Goal: Task Accomplishment & Management: Manage account settings

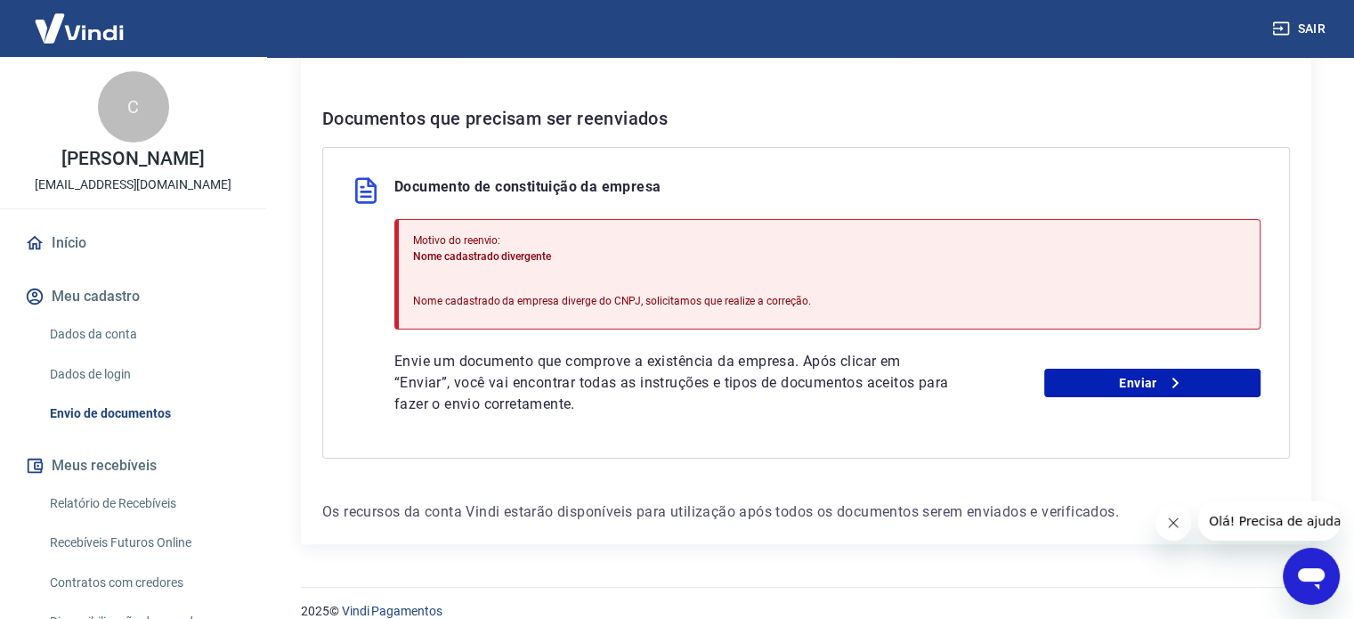
scroll to position [349, 0]
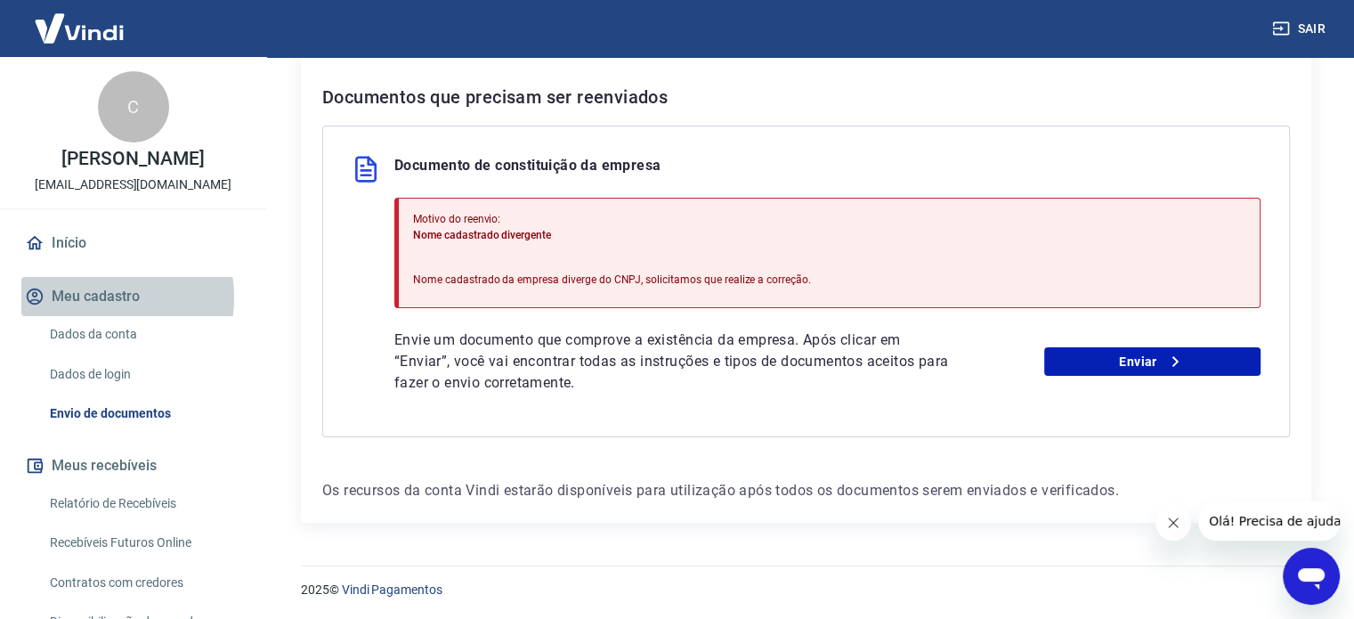
click at [96, 316] on button "Meu cadastro" at bounding box center [133, 296] width 224 height 39
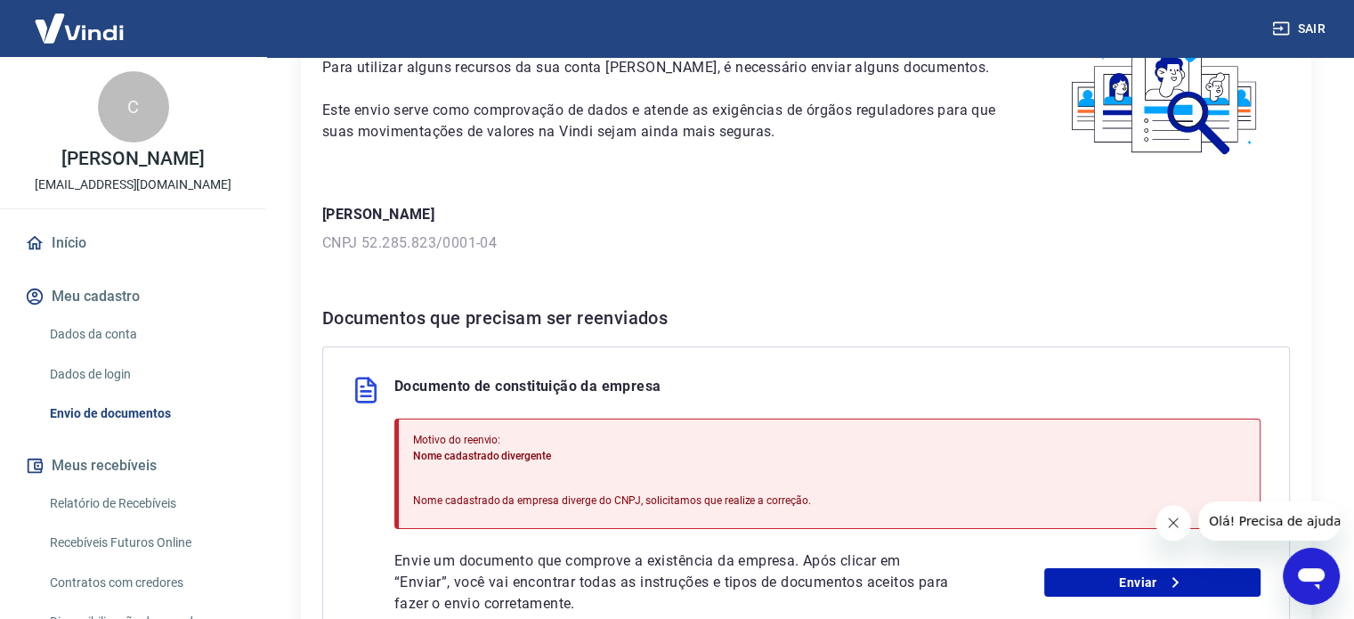
scroll to position [0, 0]
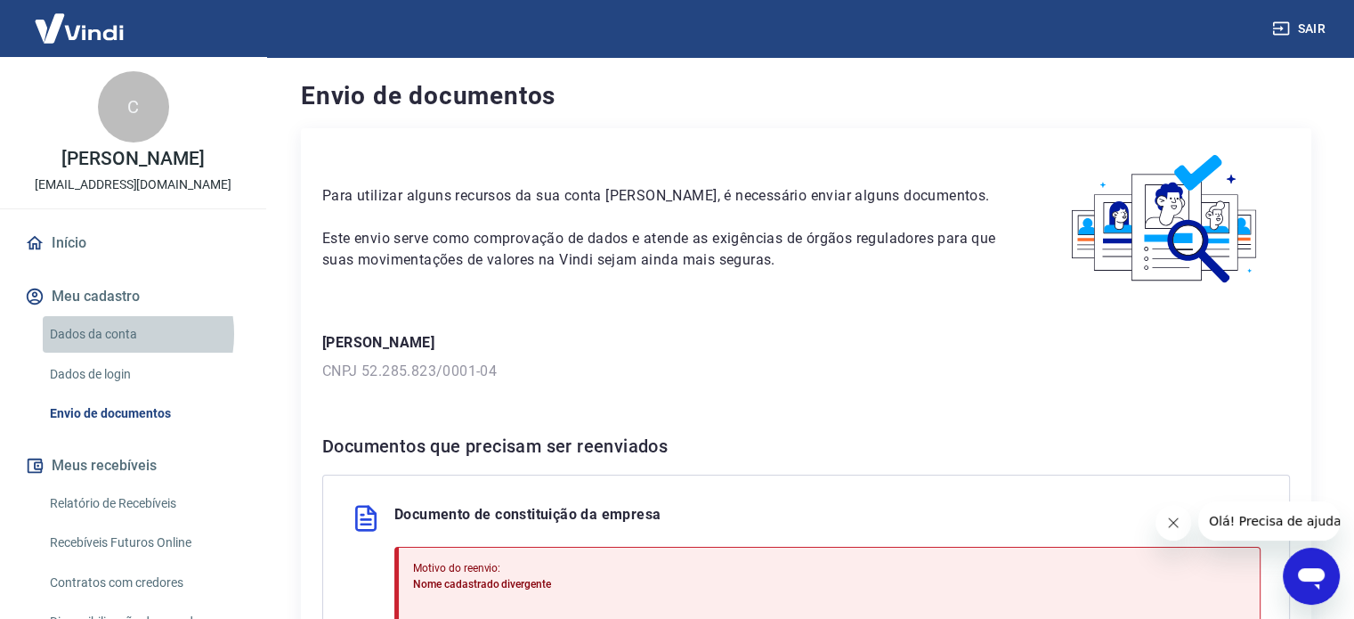
click at [112, 353] on link "Dados da conta" at bounding box center [144, 334] width 202 height 37
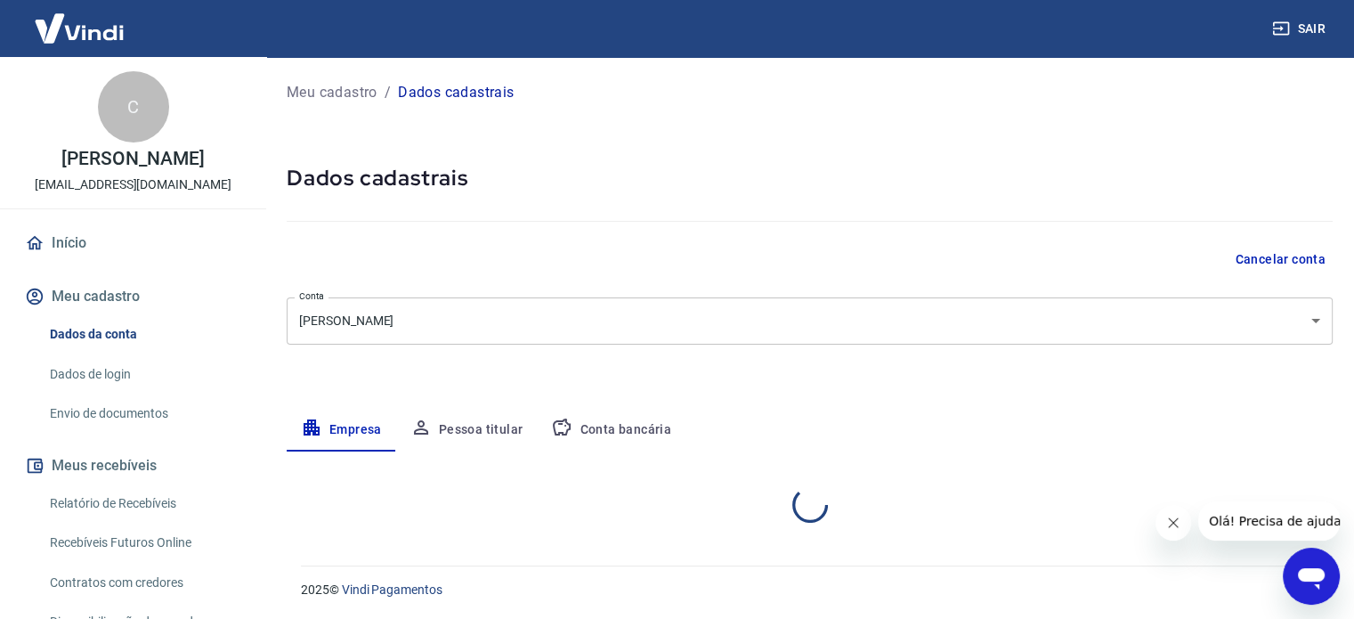
select select "SP"
select select "business"
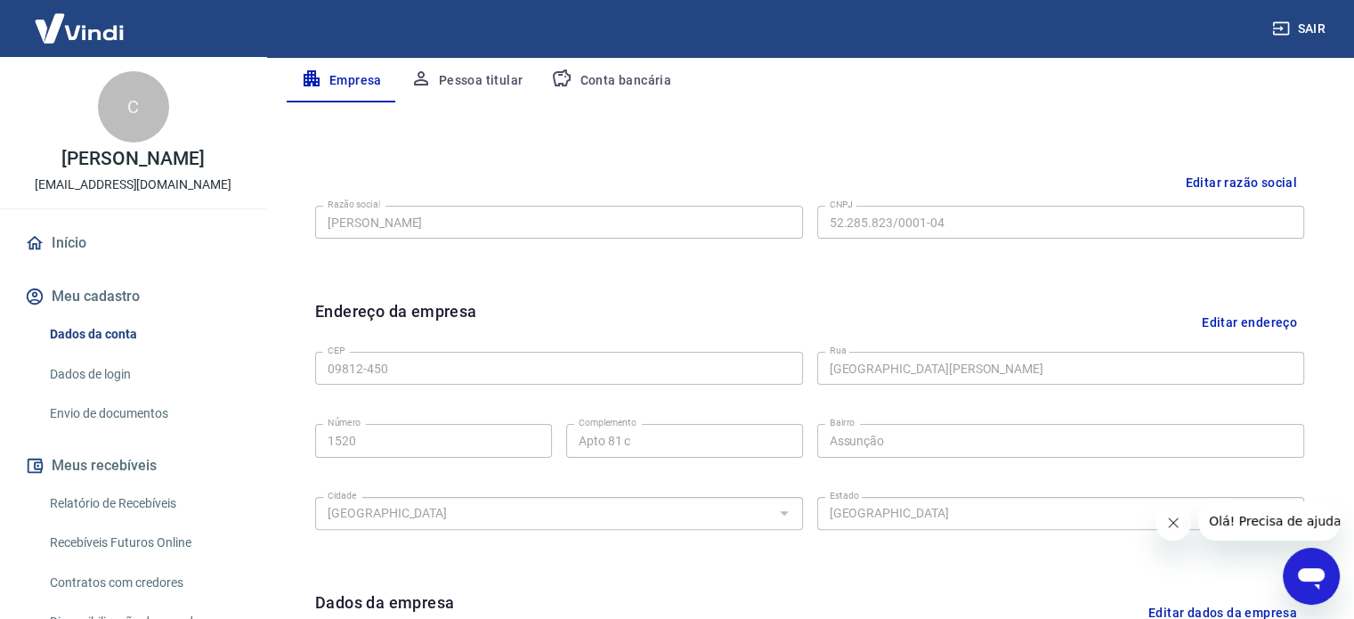
scroll to position [308, 0]
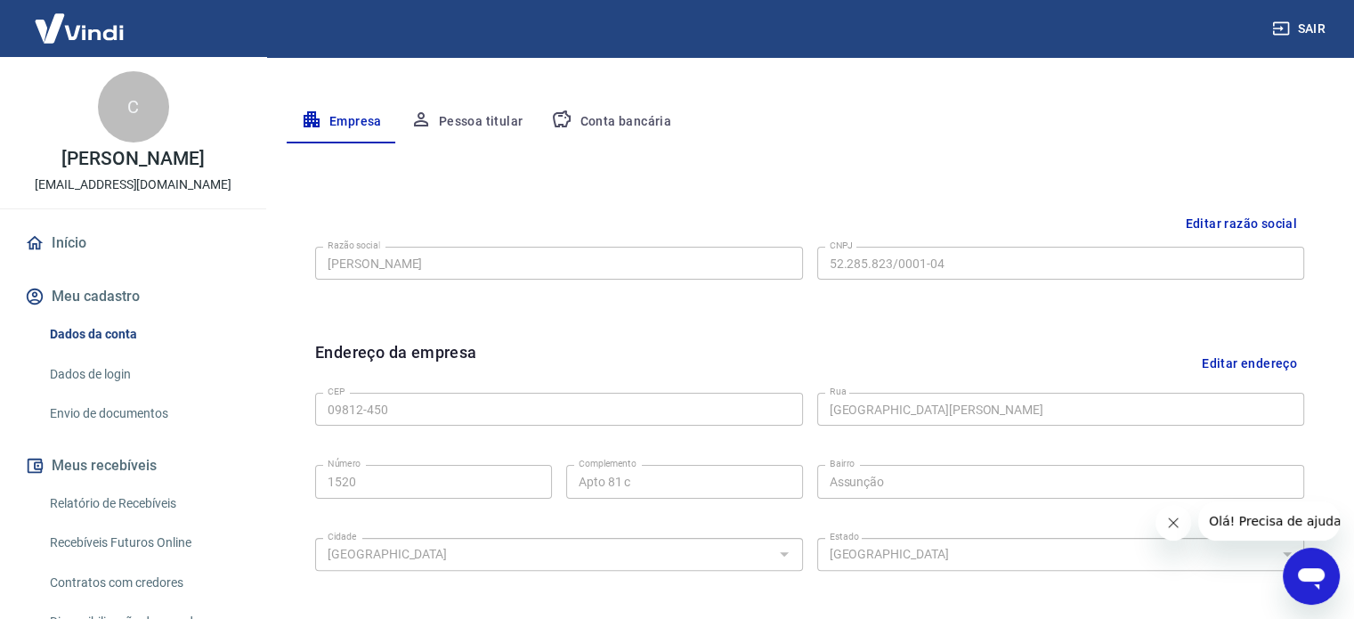
click at [468, 117] on button "Pessoa titular" at bounding box center [467, 122] width 142 height 43
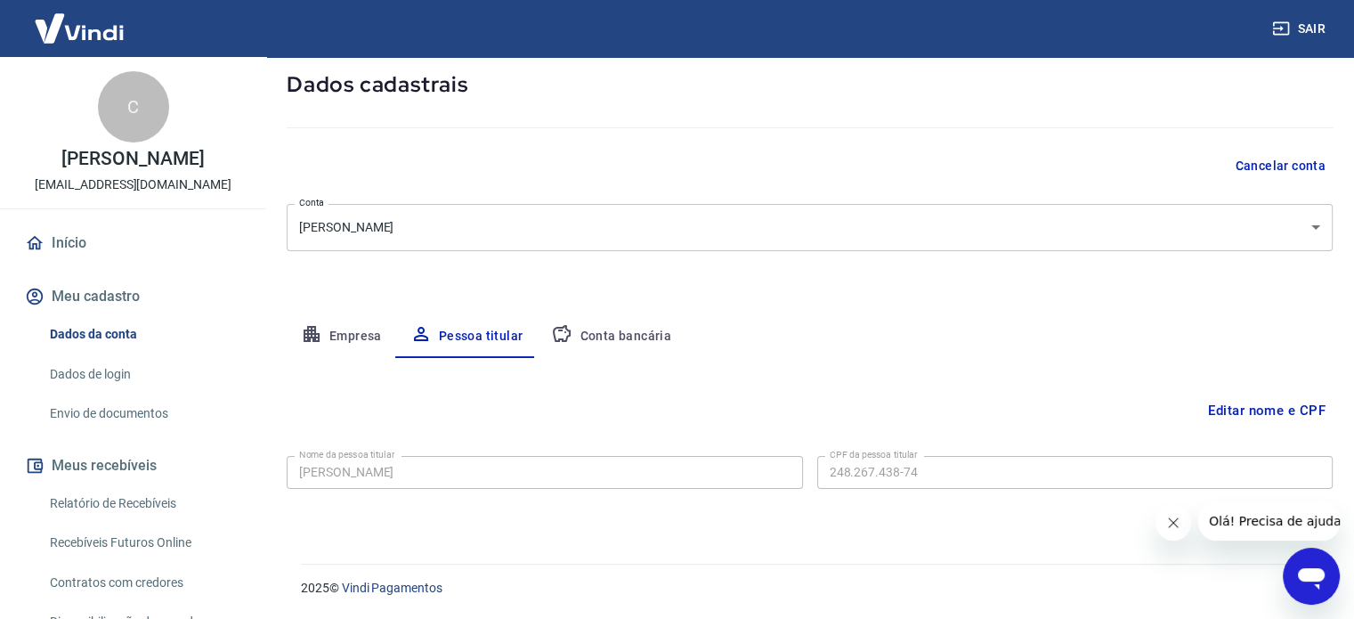
scroll to position [93, 0]
click at [617, 341] on button "Conta bancária" at bounding box center [611, 337] width 149 height 43
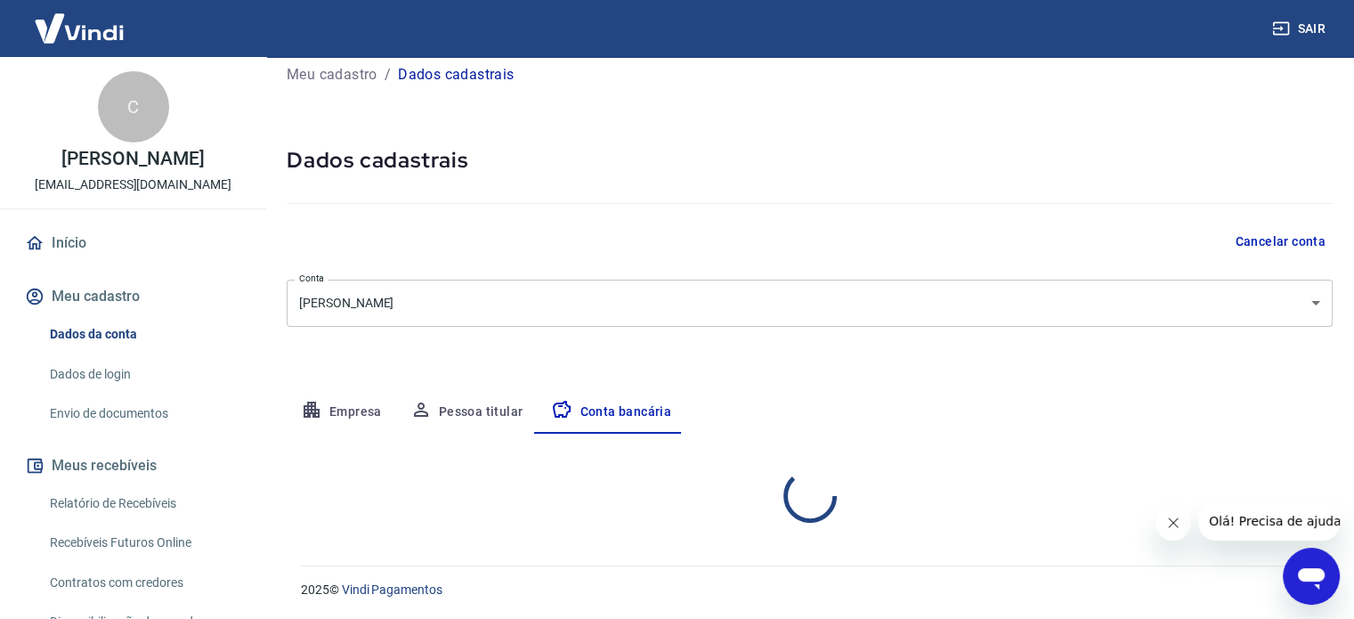
select select "1"
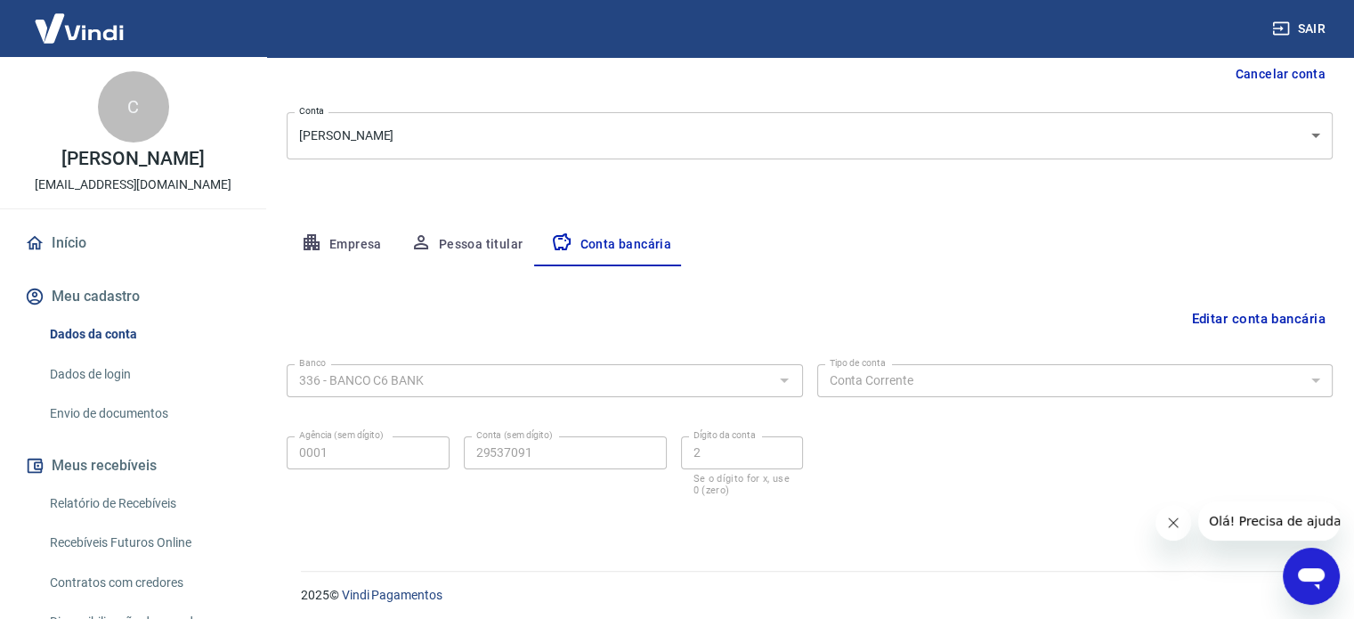
scroll to position [191, 0]
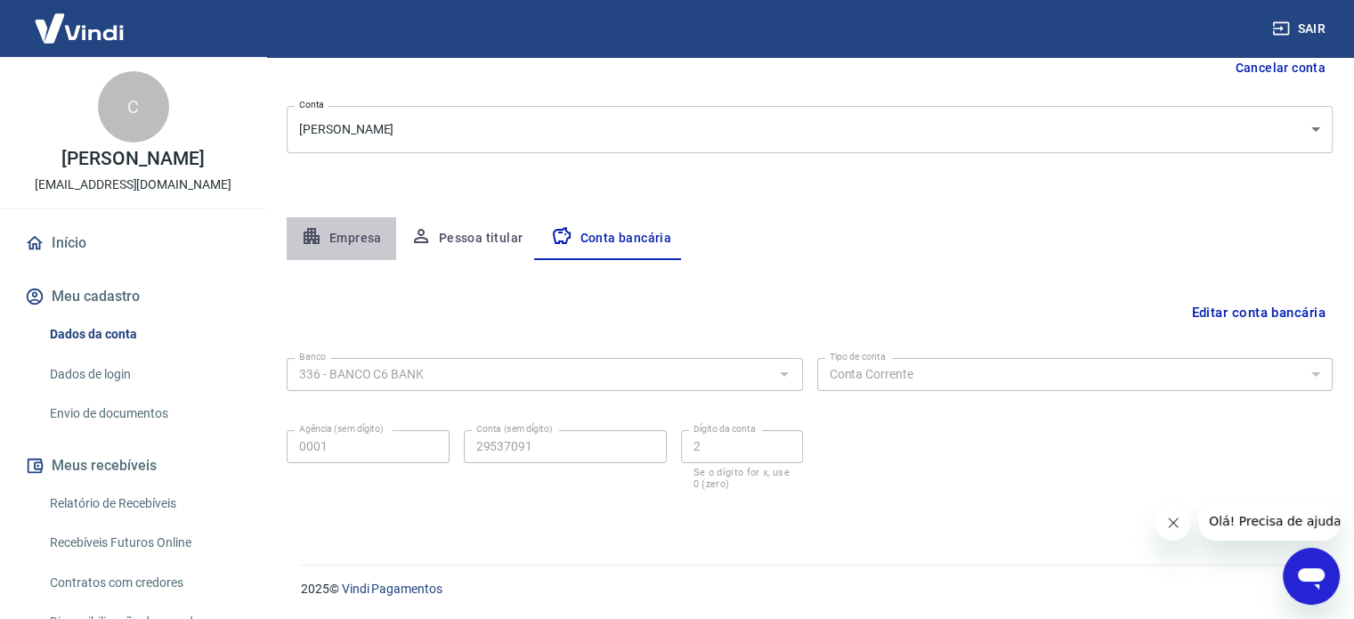
click at [354, 238] on button "Empresa" at bounding box center [342, 238] width 110 height 43
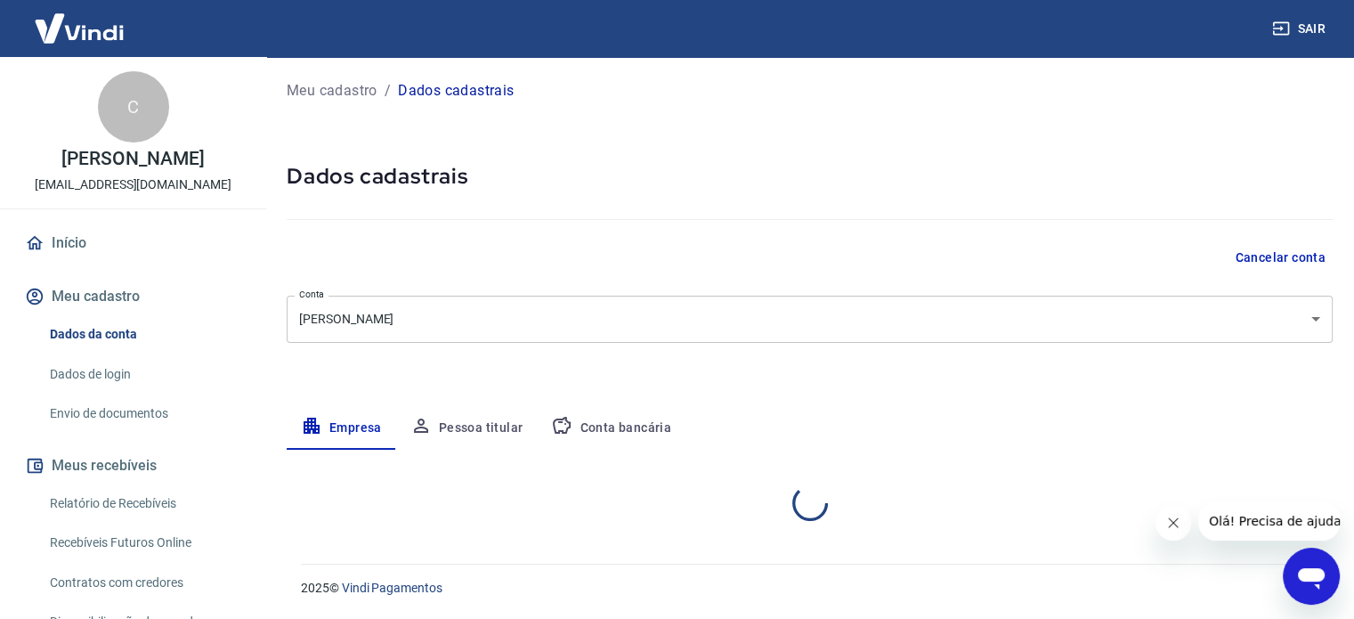
select select "SP"
select select "business"
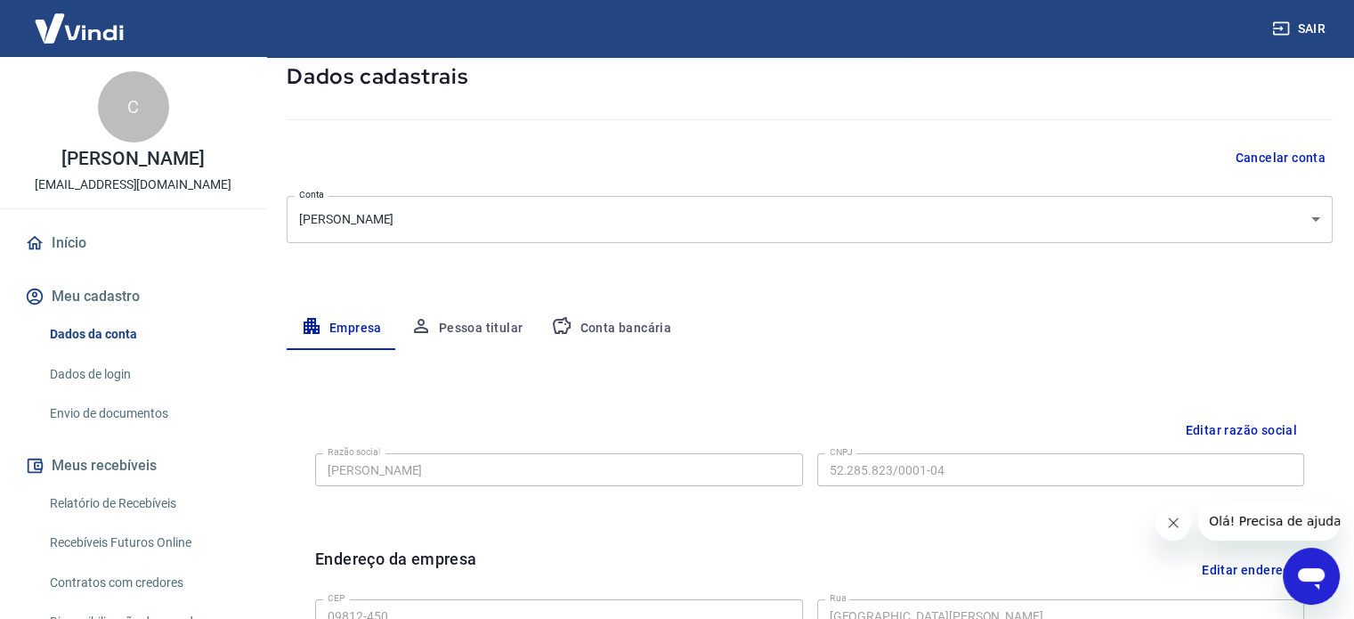
scroll to position [0, 0]
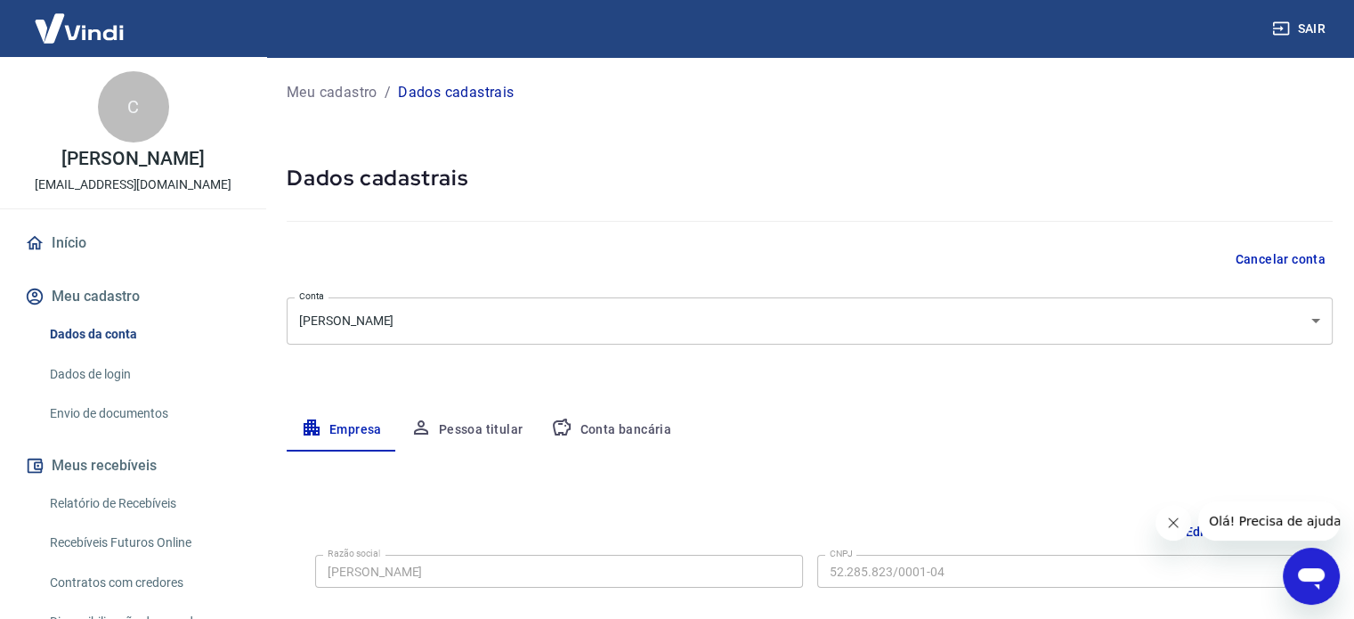
click at [1316, 319] on body "Sair C CARLOS EDUARDO MIEZA PEREIRA carlosmieza@lojaslogikos.com.br Início Meu …" at bounding box center [677, 309] width 1354 height 619
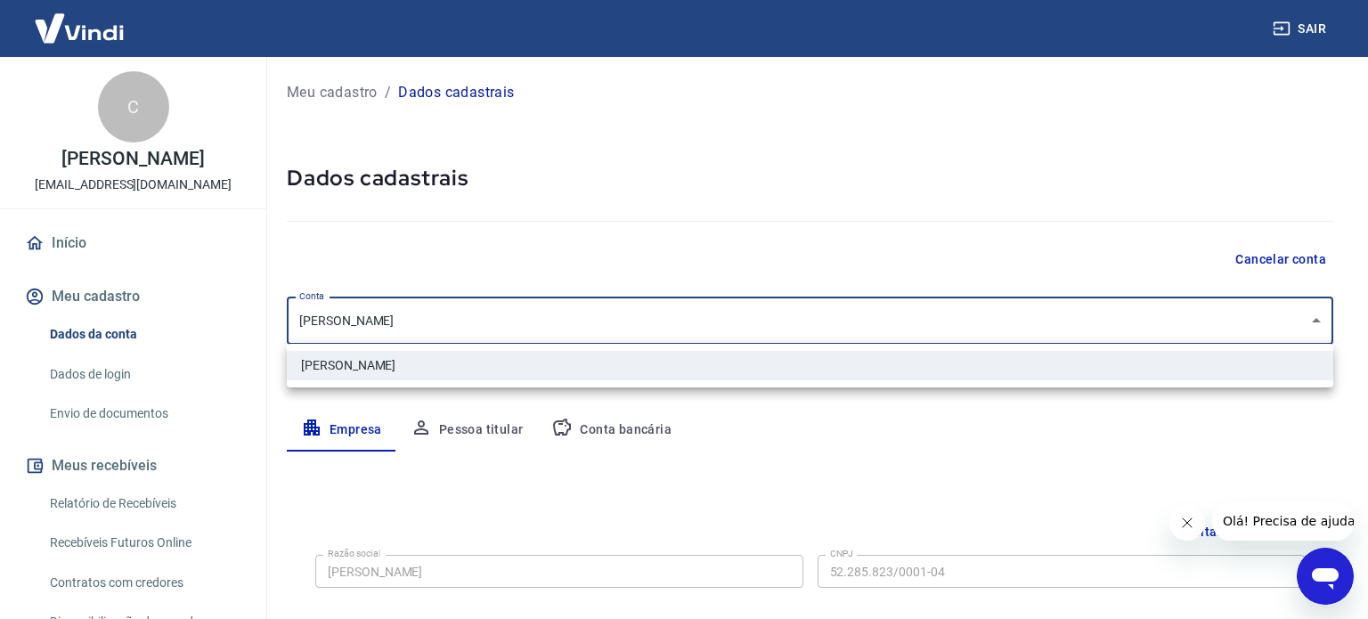
click at [424, 314] on div at bounding box center [684, 309] width 1368 height 619
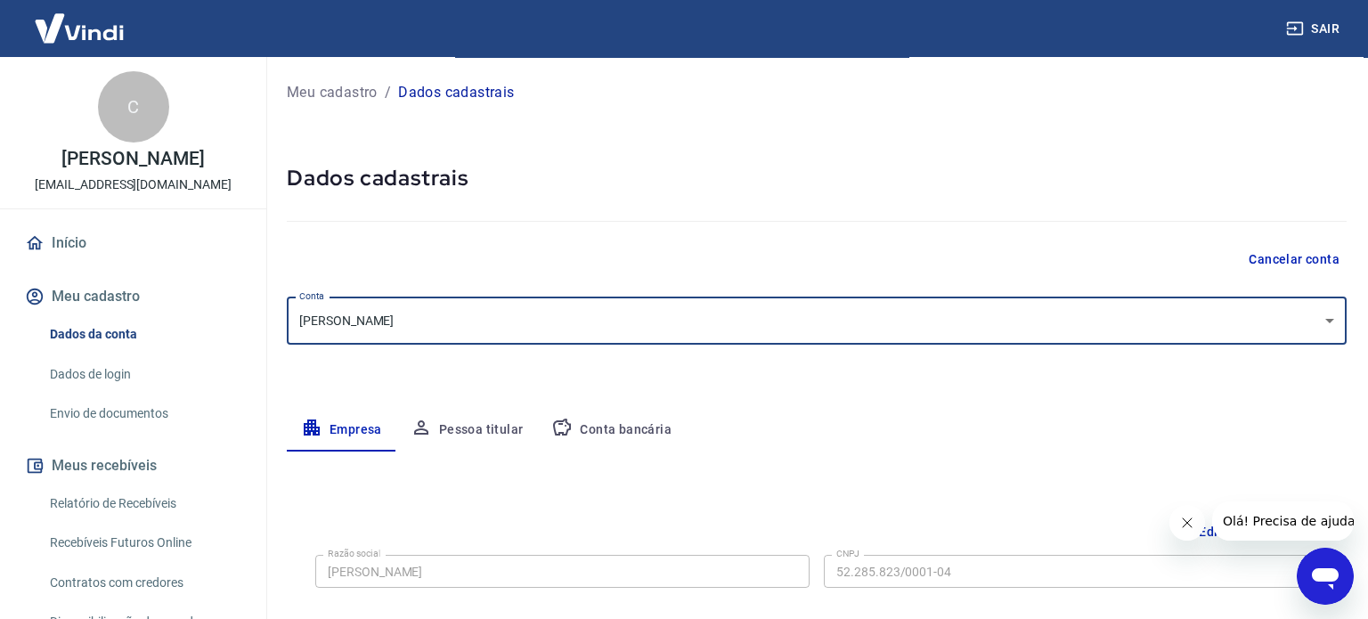
click at [384, 322] on body "Sair C CARLOS EDUARDO MIEZA PEREIRA carlosmieza@lojaslogikos.com.br Início Meu …" at bounding box center [684, 309] width 1368 height 619
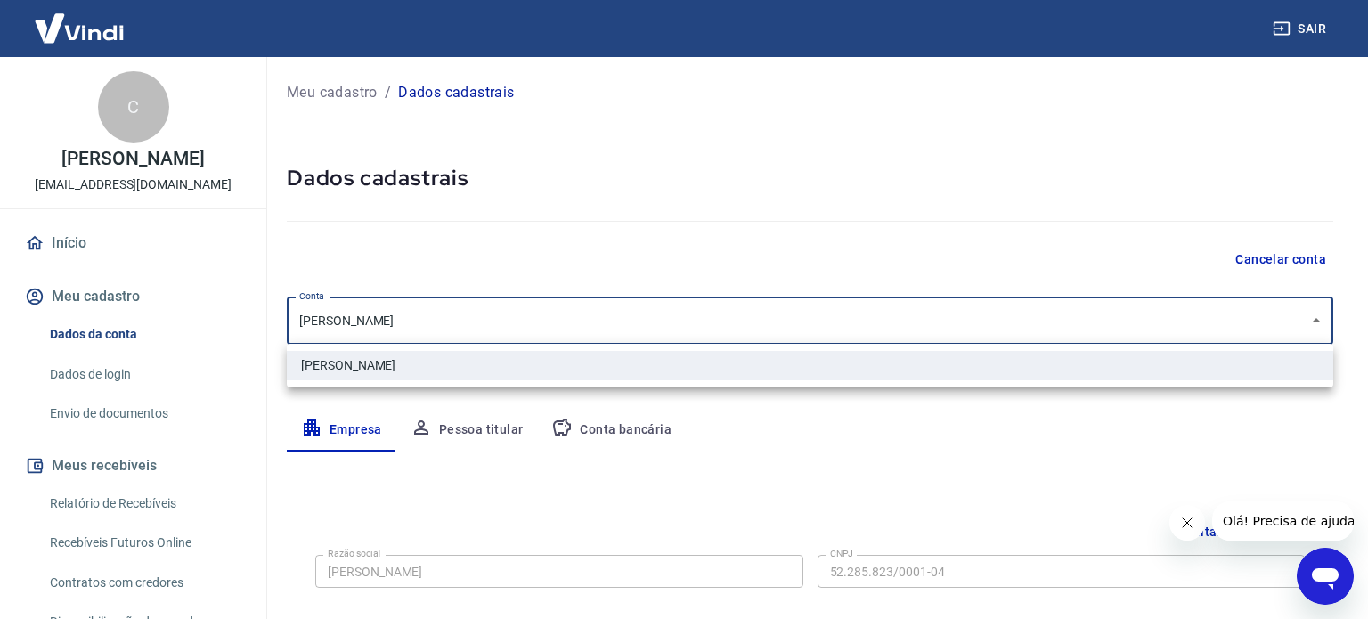
click at [556, 241] on div at bounding box center [684, 309] width 1368 height 619
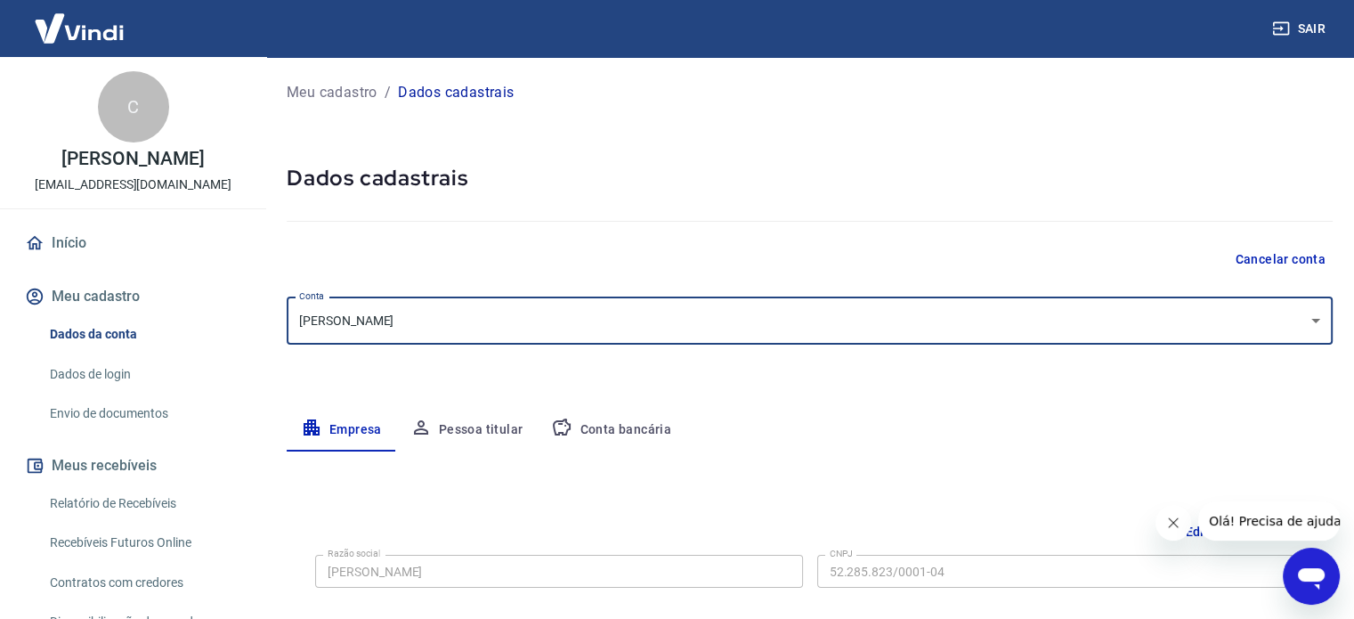
scroll to position [178, 0]
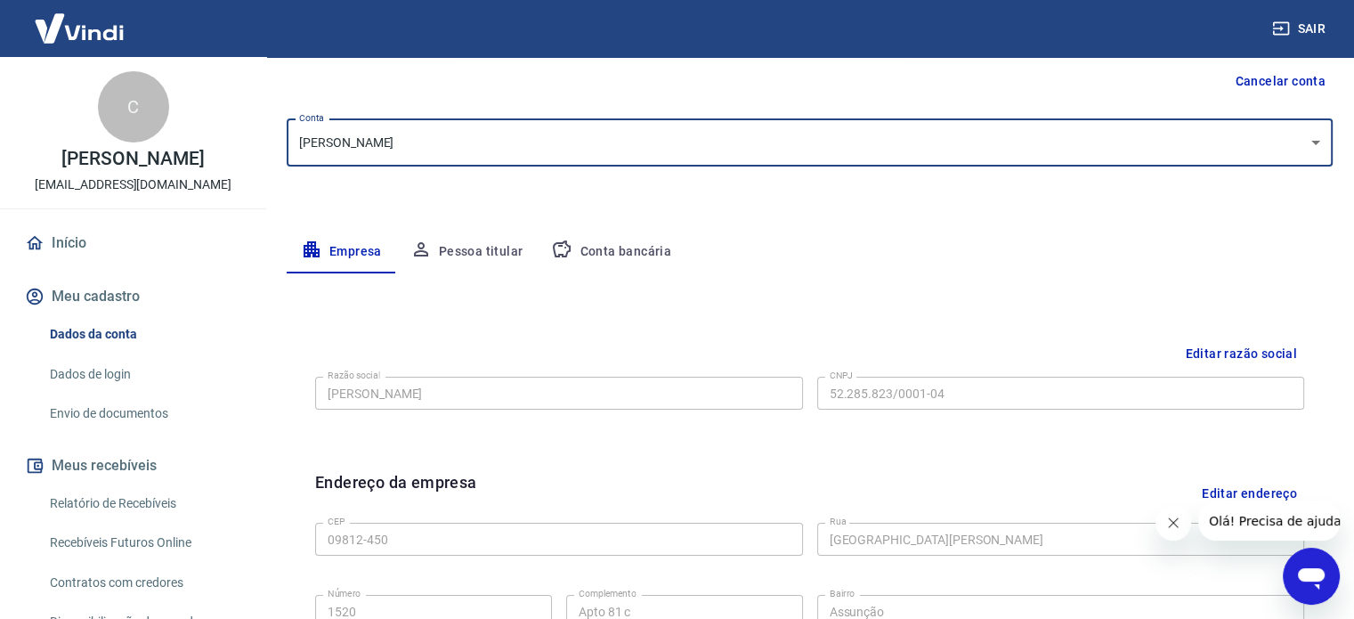
click at [1271, 354] on button "Editar razão social" at bounding box center [1241, 353] width 126 height 33
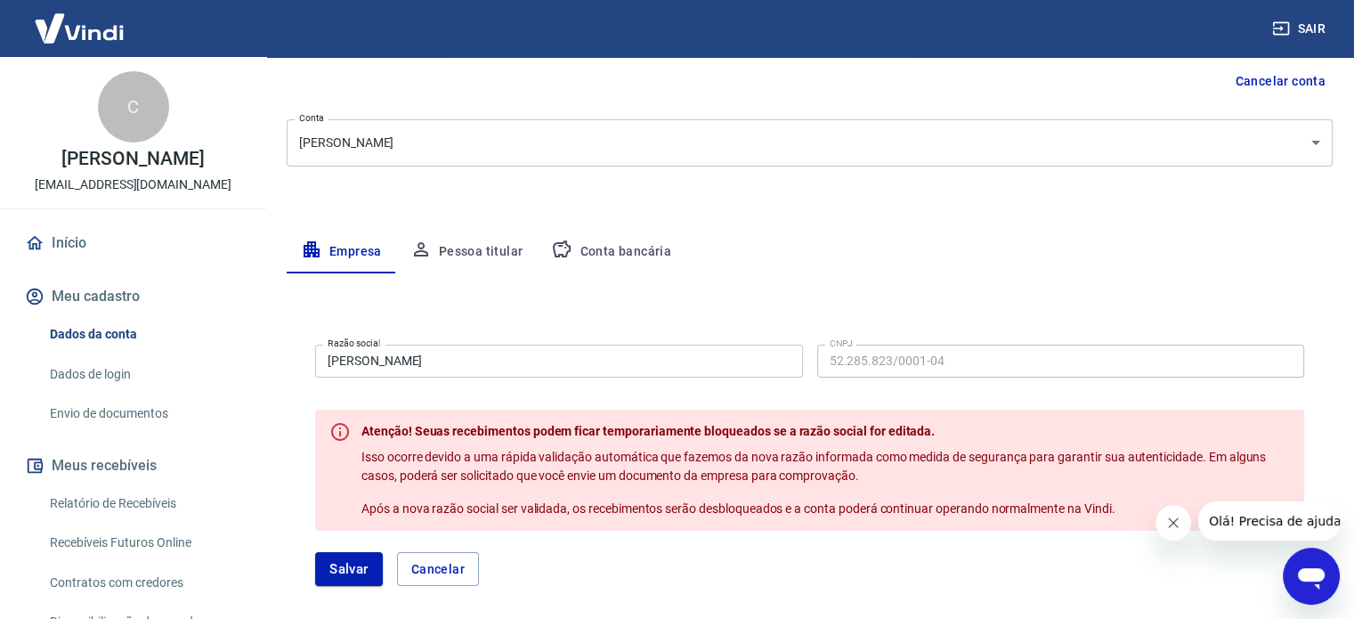
click at [441, 366] on input "Carlos E M Pereira" at bounding box center [559, 361] width 488 height 33
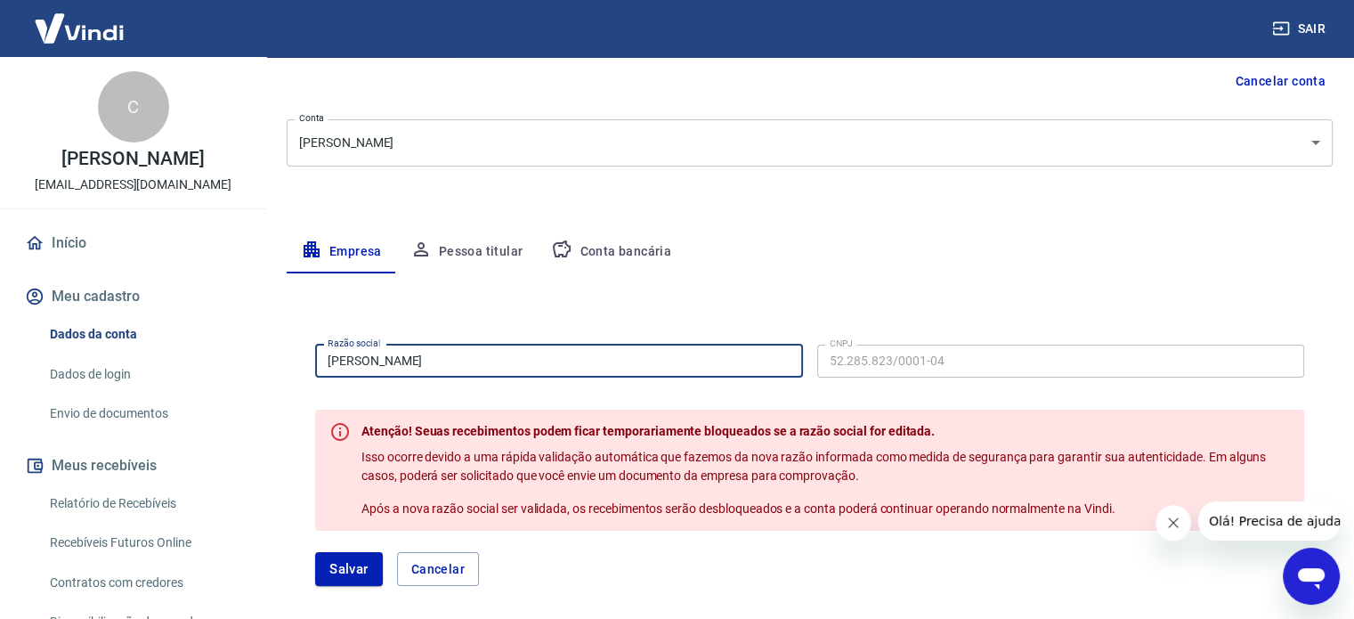
type input "Carlos Eduardo Mieza Pereira"
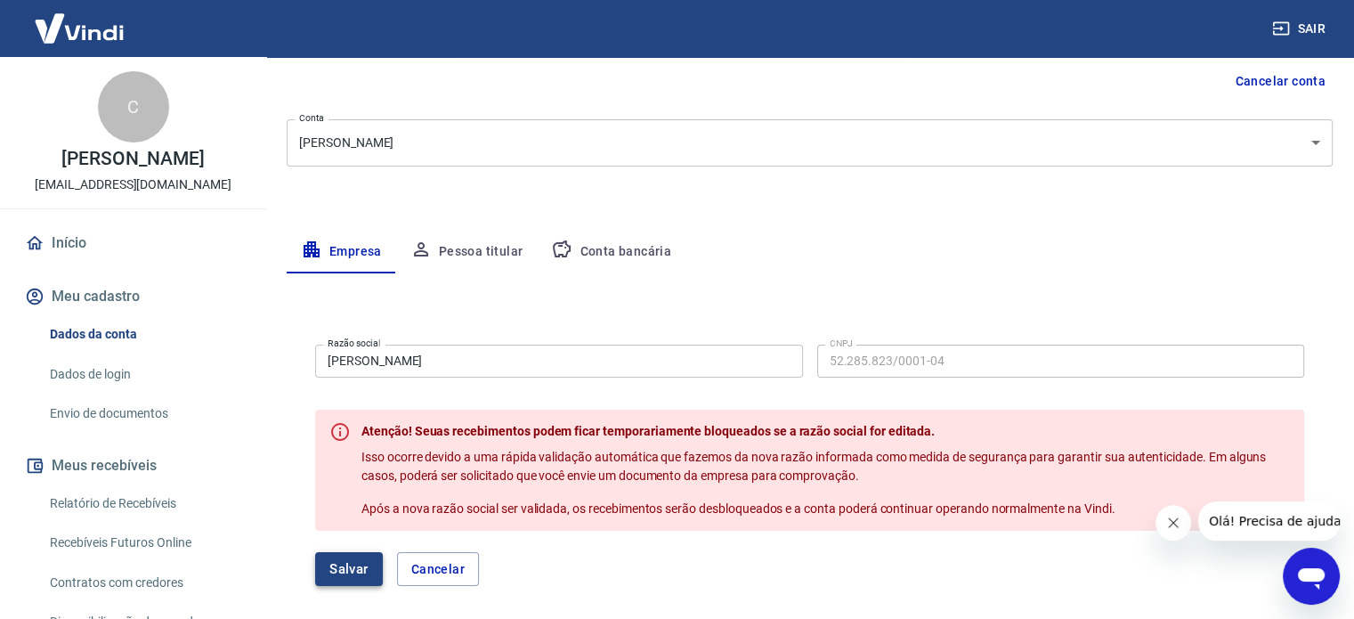
click at [359, 570] on button "Salvar" at bounding box center [349, 569] width 68 height 34
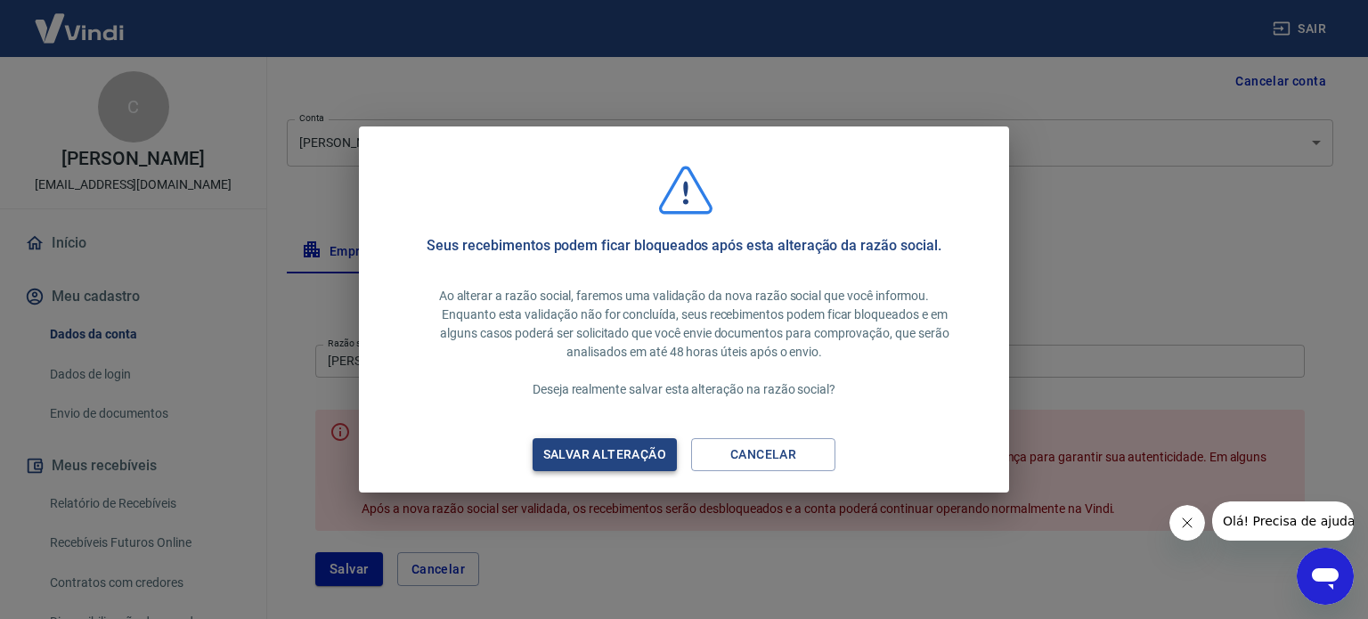
click at [607, 458] on div "Salvar alteração" at bounding box center [605, 454] width 166 height 22
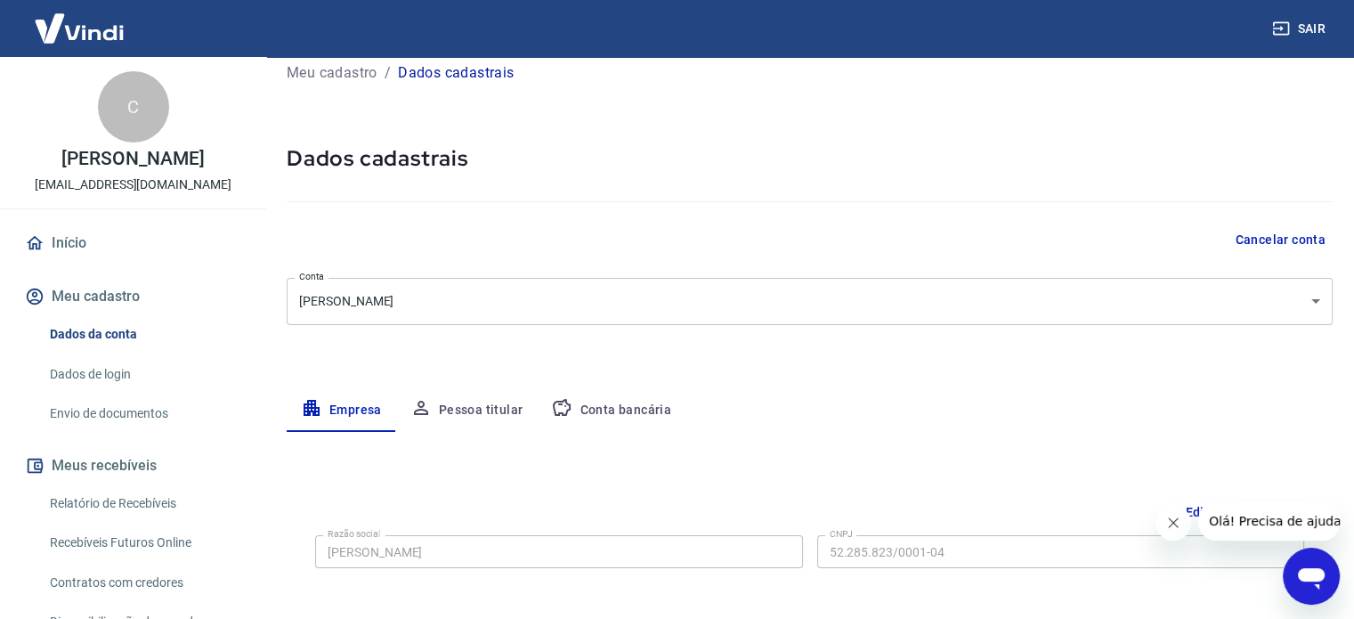
scroll to position [0, 0]
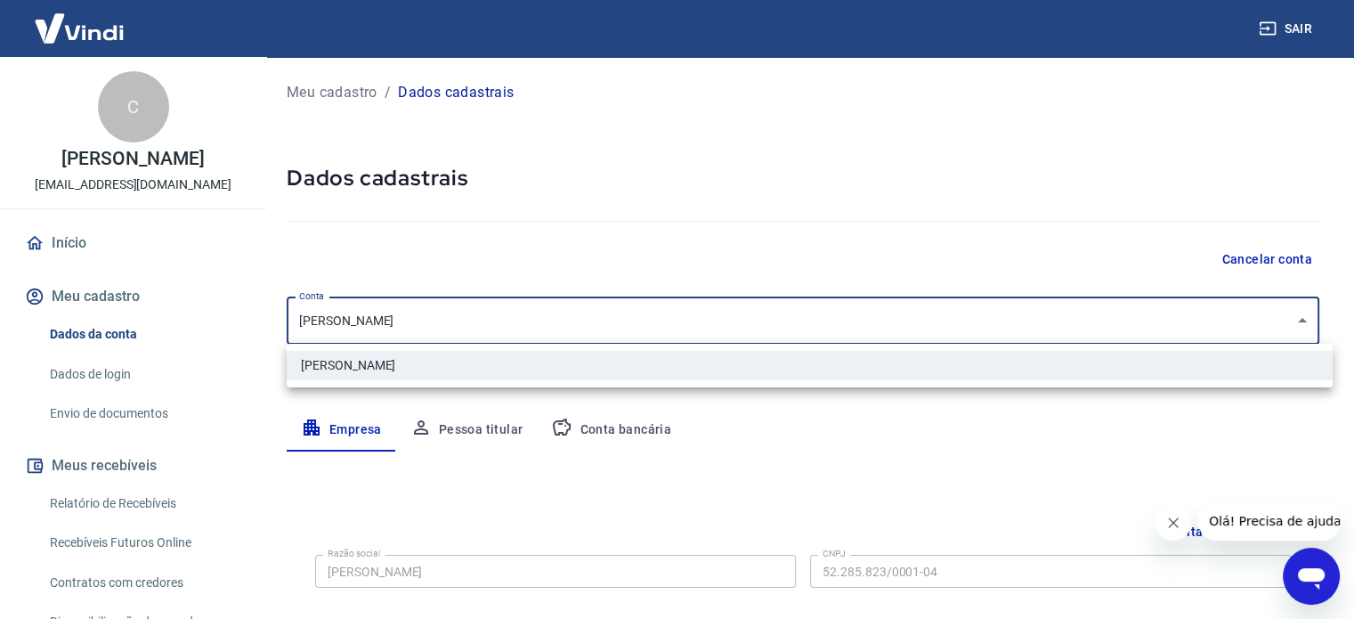
click at [1318, 323] on body "Sair C CARLOS EDUARDO MIEZA PEREIRA carlosmieza@lojaslogikos.com.br Início Meu …" at bounding box center [677, 309] width 1354 height 619
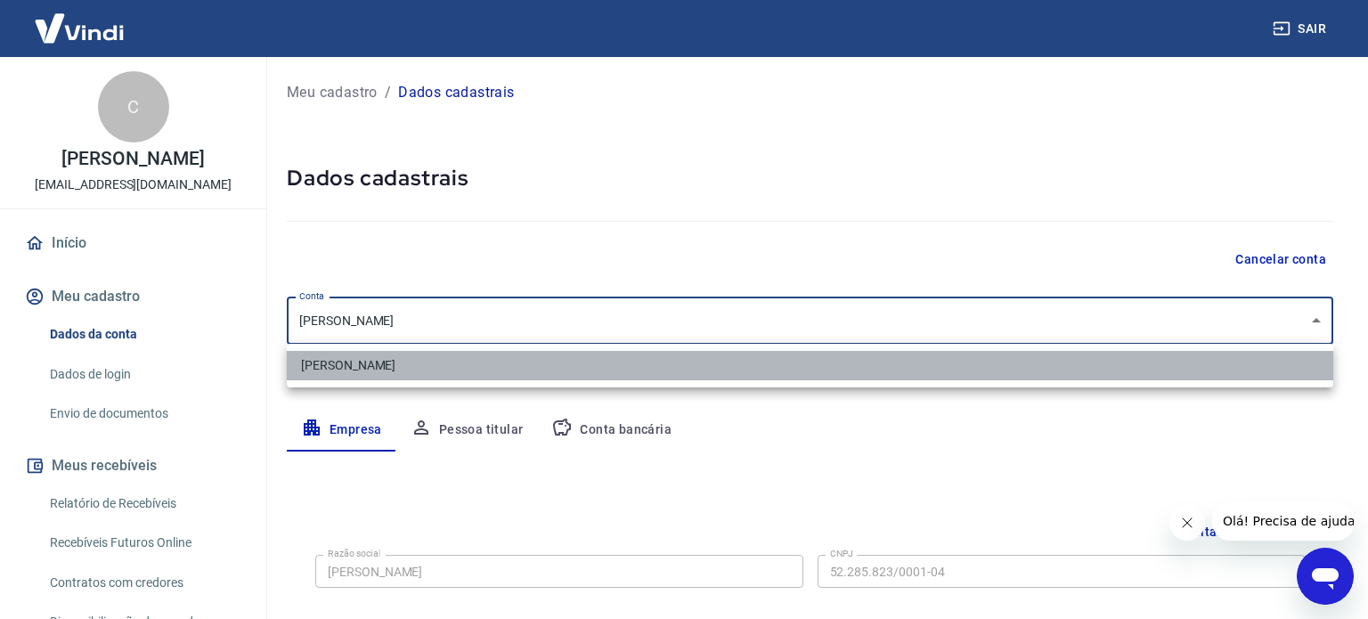
click at [390, 364] on li "Carlos E M Pereira" at bounding box center [810, 365] width 1046 height 29
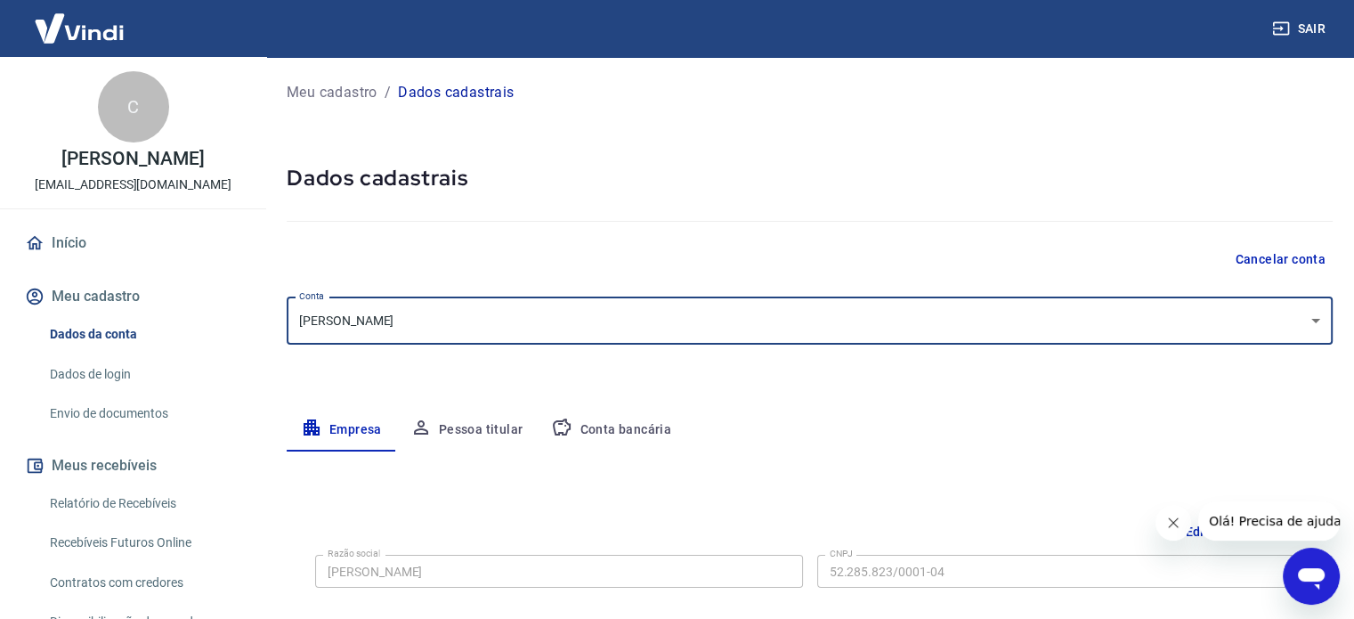
click at [1317, 313] on body "Sair C CARLOS EDUARDO MIEZA PEREIRA carlosmieza@lojaslogikos.com.br Início Meu …" at bounding box center [677, 309] width 1354 height 619
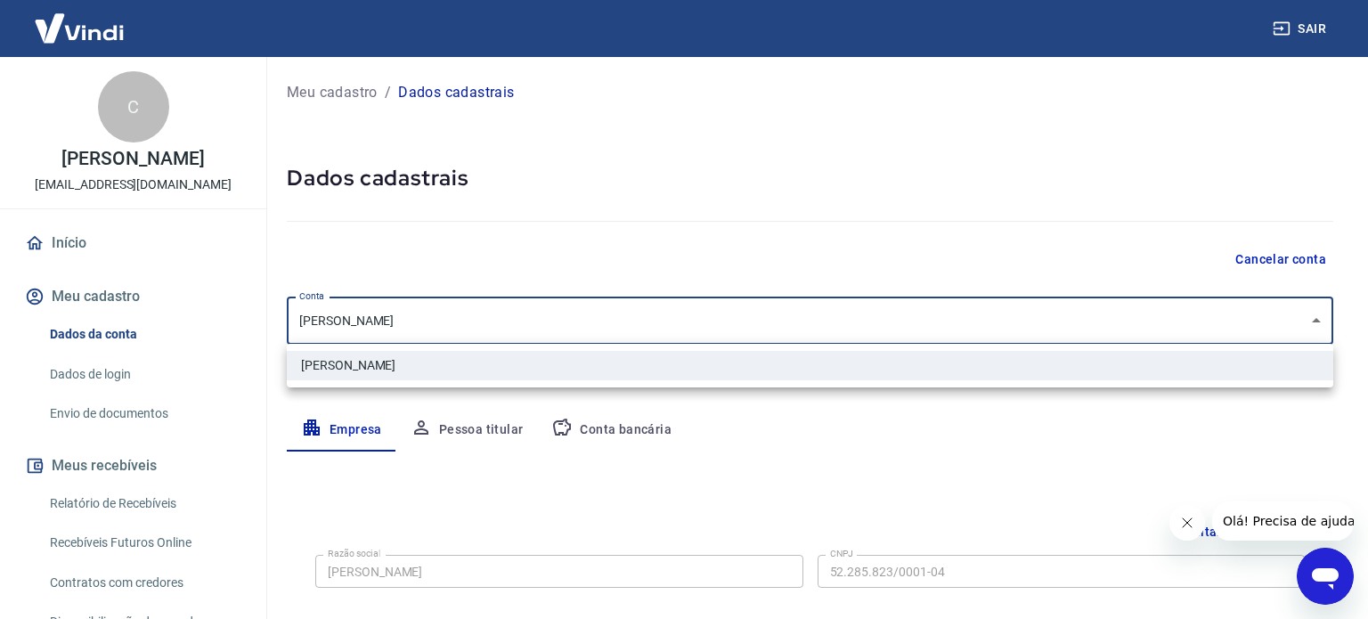
click at [736, 248] on div at bounding box center [684, 309] width 1368 height 619
click at [386, 325] on body "Sair C CARLOS EDUARDO MIEZA PEREIRA carlosmieza@lojaslogikos.com.br Início Meu …" at bounding box center [684, 309] width 1368 height 619
click at [386, 325] on div at bounding box center [684, 309] width 1368 height 619
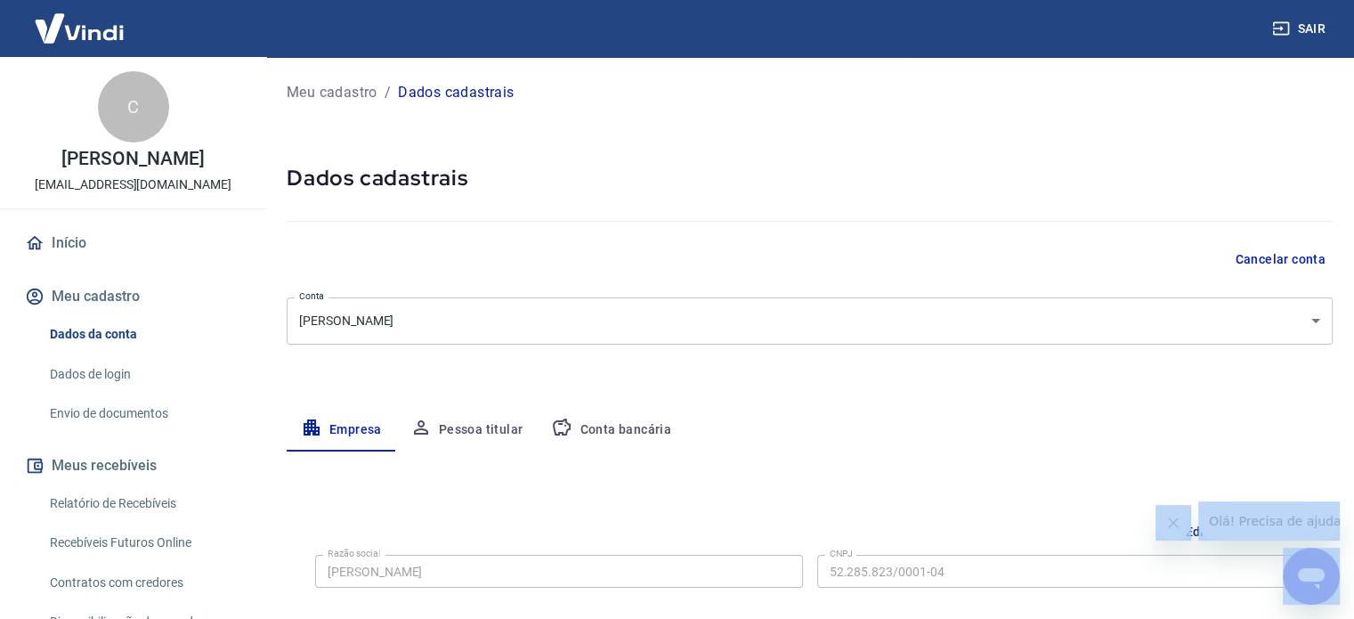
click at [386, 325] on div at bounding box center [677, 309] width 1354 height 619
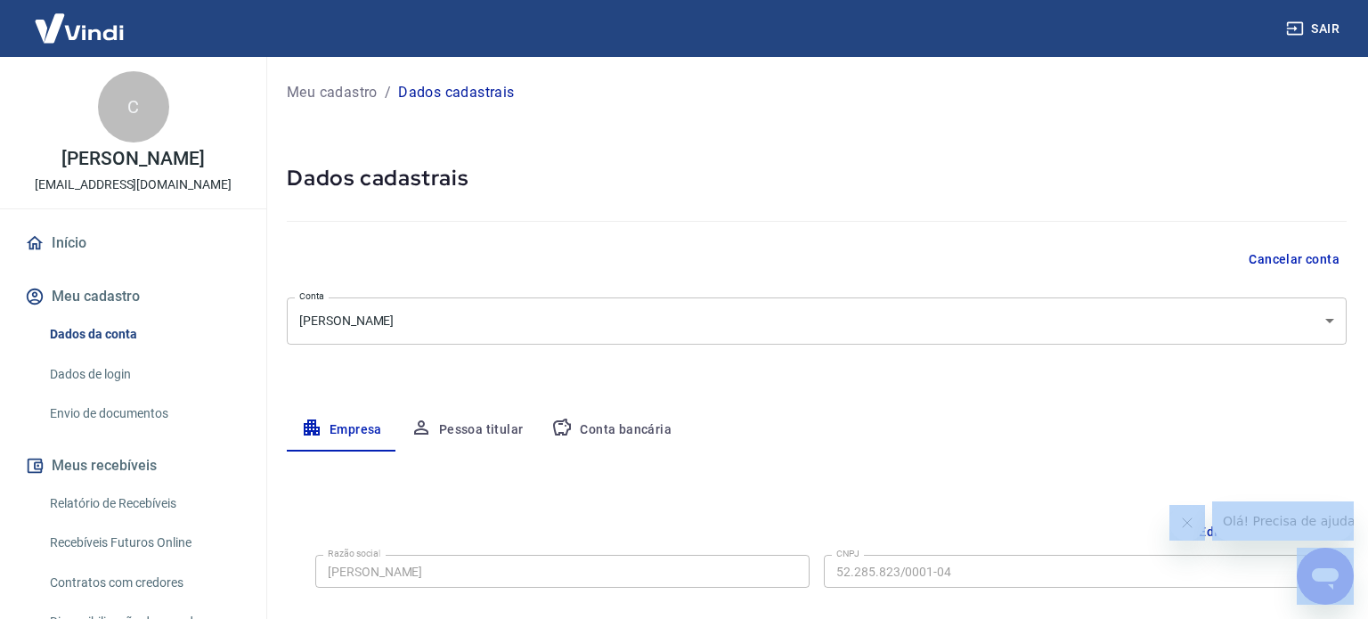
click at [386, 325] on body "Sair C CARLOS EDUARDO MIEZA PEREIRA carlosmieza@lojaslogikos.com.br Início Meu …" at bounding box center [684, 309] width 1368 height 619
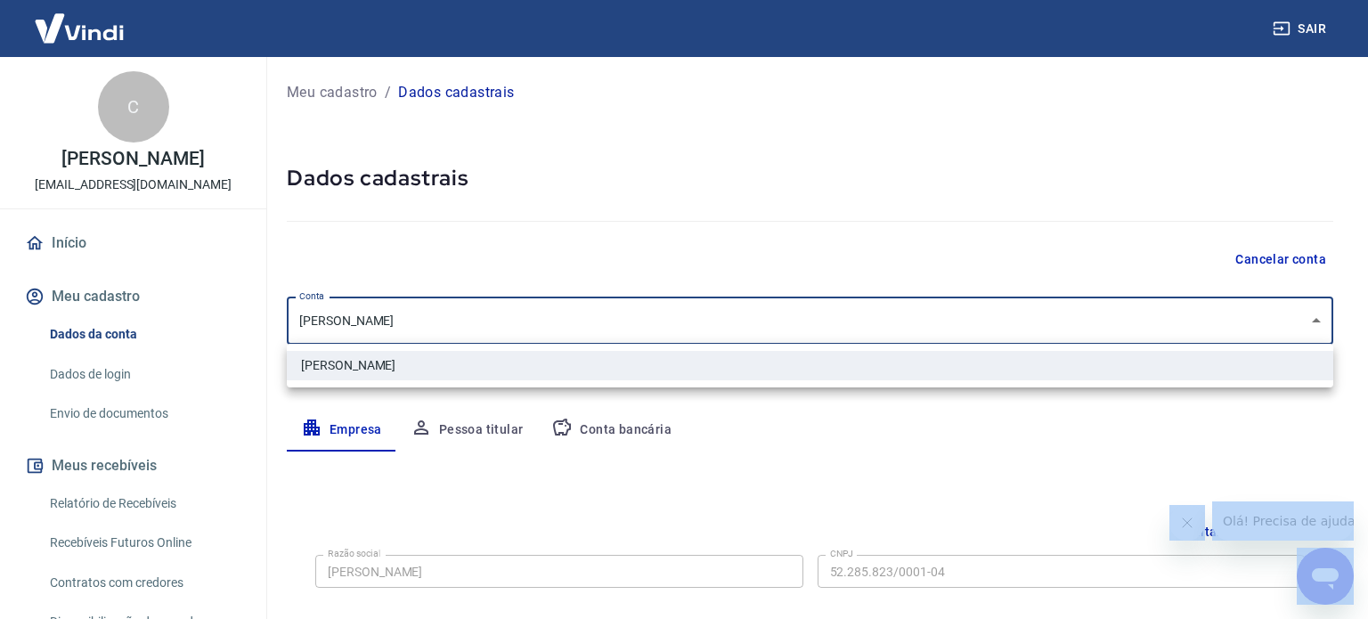
click at [502, 256] on div at bounding box center [684, 309] width 1368 height 619
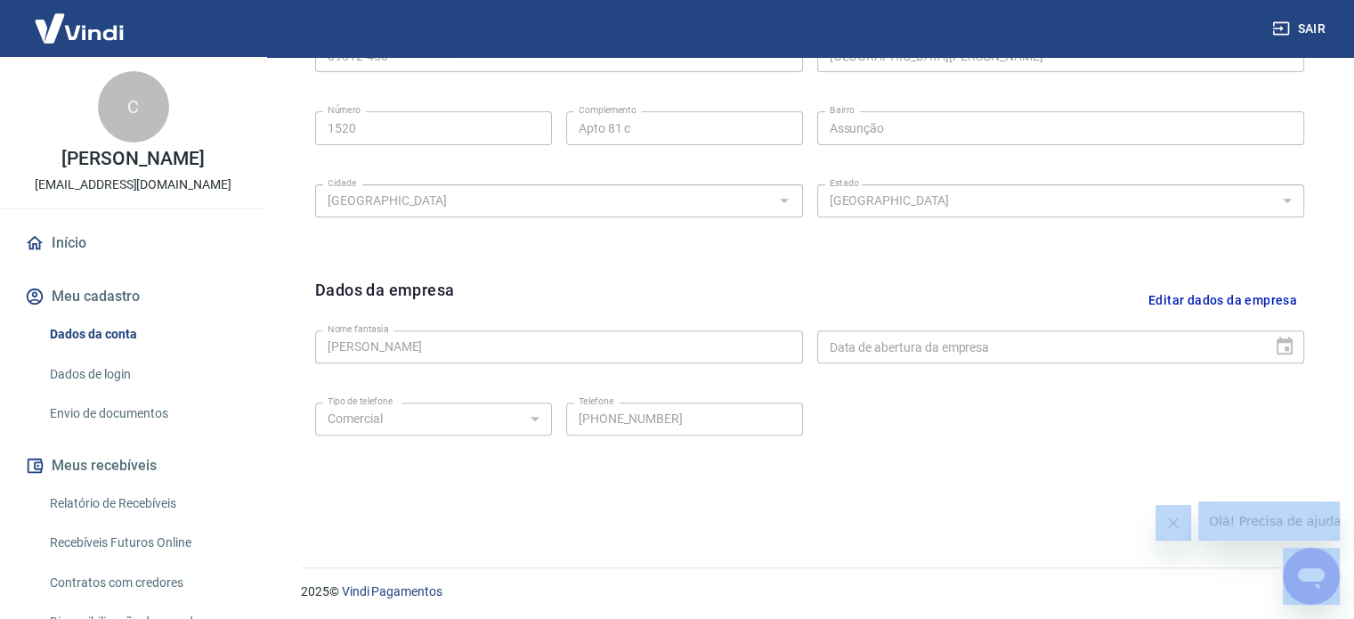
scroll to position [664, 0]
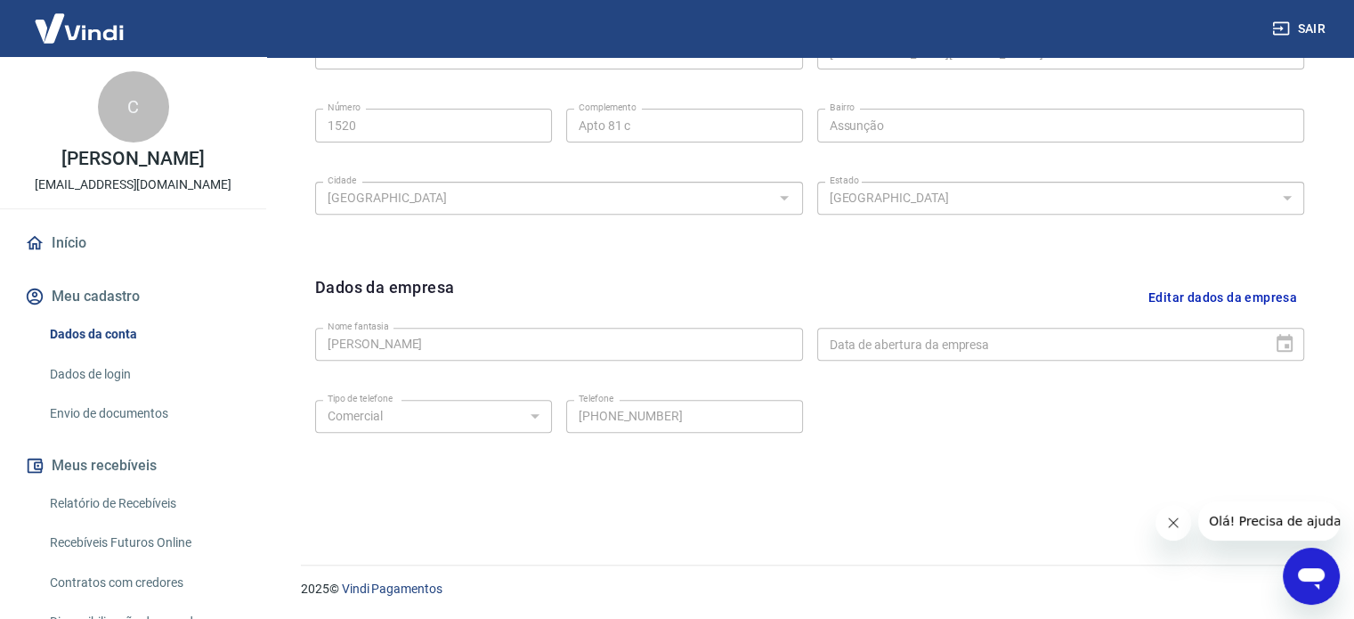
click at [946, 498] on div "Dados da empresa Editar dados da empresa Nome fantasia CARLOS EDUARDO MIEZA PER…" at bounding box center [810, 384] width 1018 height 247
click at [115, 432] on link "Envio de documentos" at bounding box center [144, 413] width 202 height 37
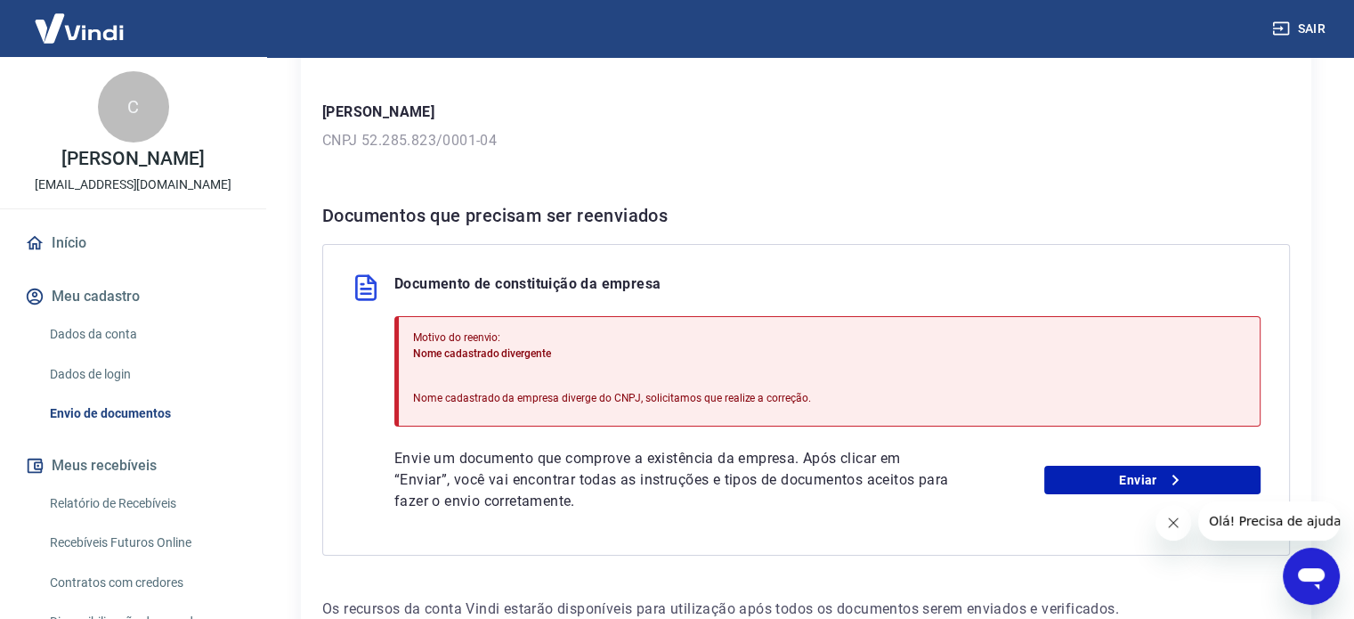
scroll to position [267, 0]
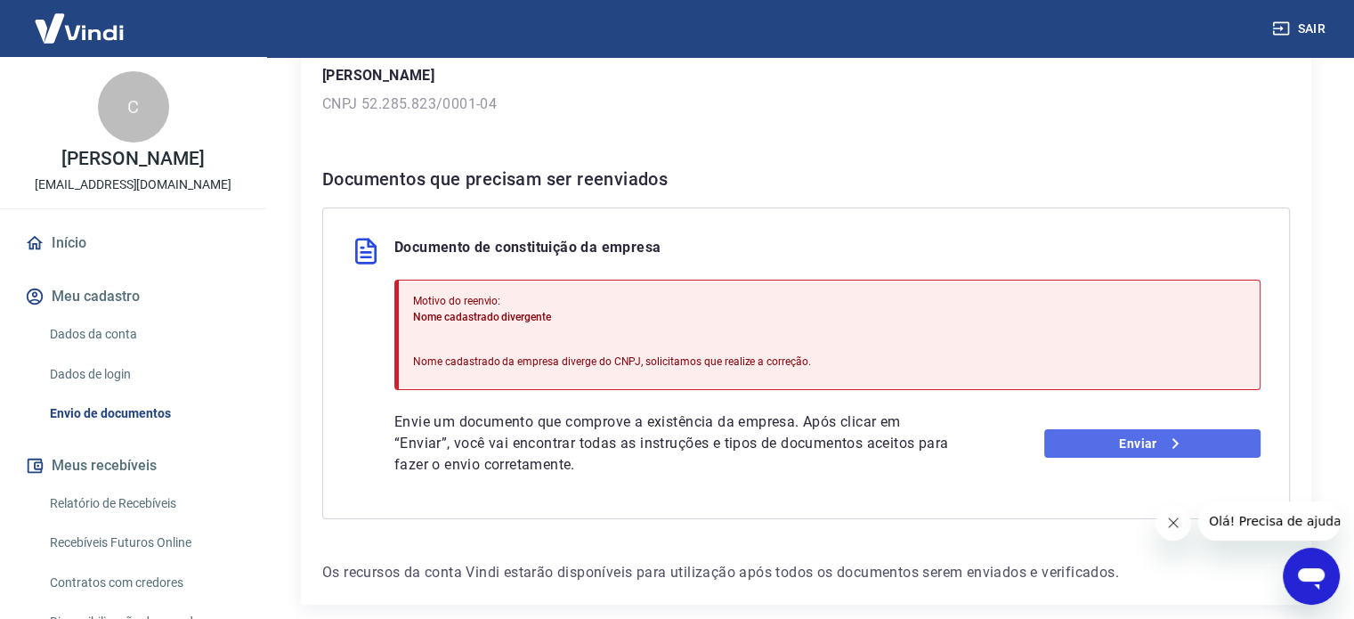
click at [1165, 442] on icon at bounding box center [1175, 443] width 21 height 21
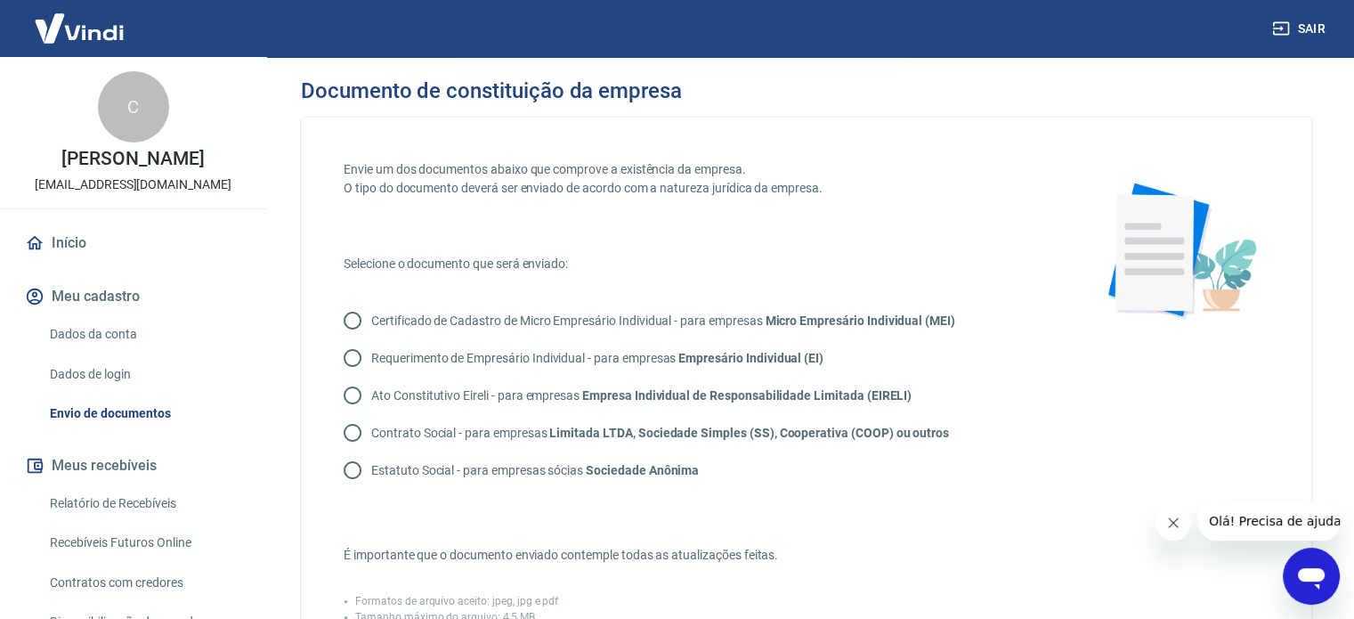
click at [357, 318] on input "Certificado de Cadastro de Micro Empresário Individual - para empresas Micro Em…" at bounding box center [352, 320] width 37 height 37
radio input "true"
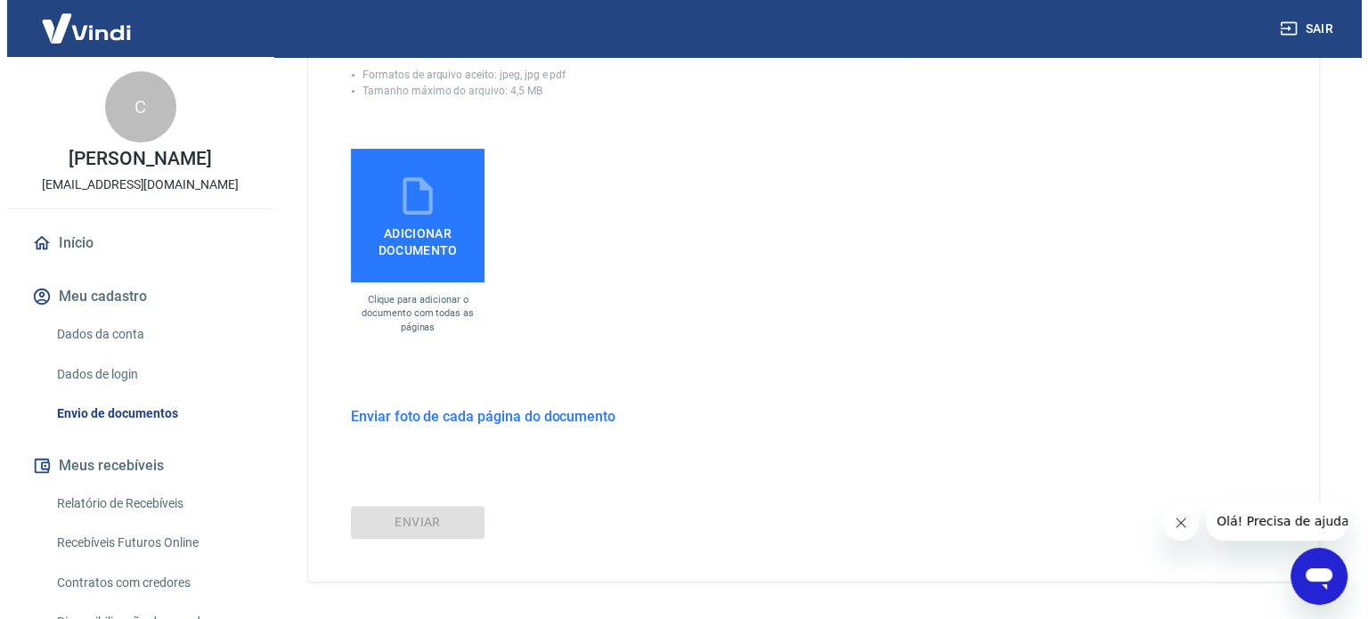
scroll to position [497, 0]
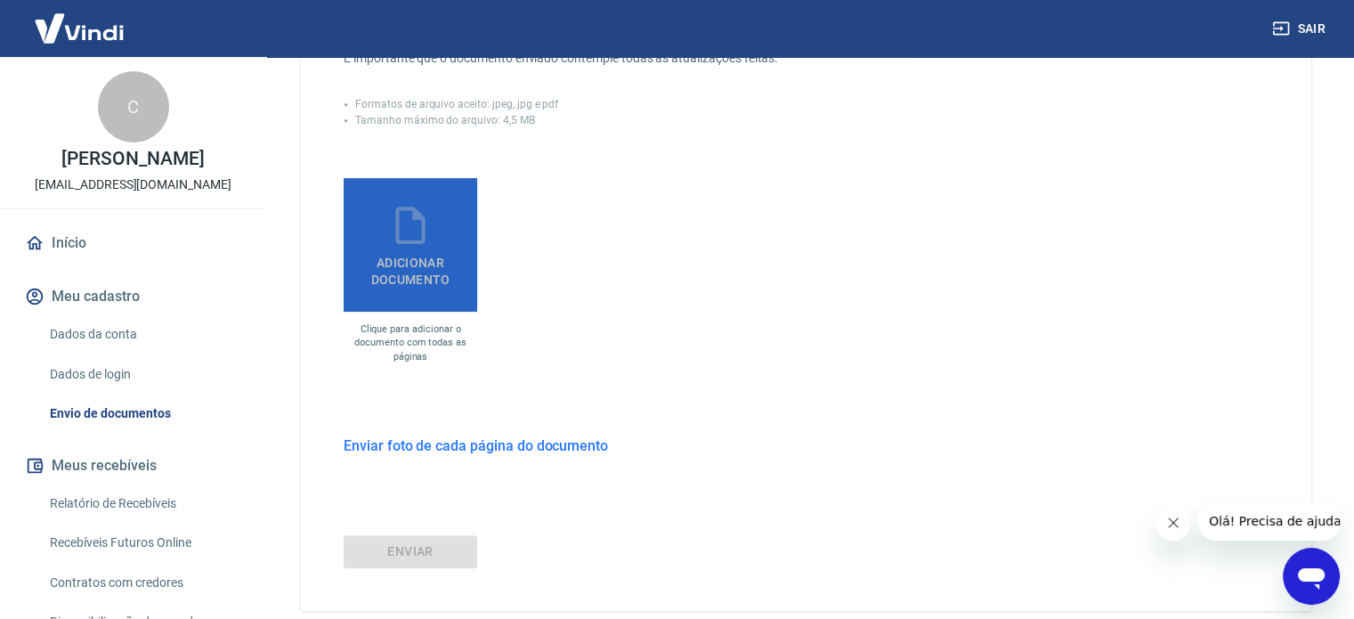
click at [418, 258] on span "Adicionar documento" at bounding box center [410, 268] width 119 height 40
click at [0, 0] on input "Adicionar documento" at bounding box center [0, 0] width 0 height 0
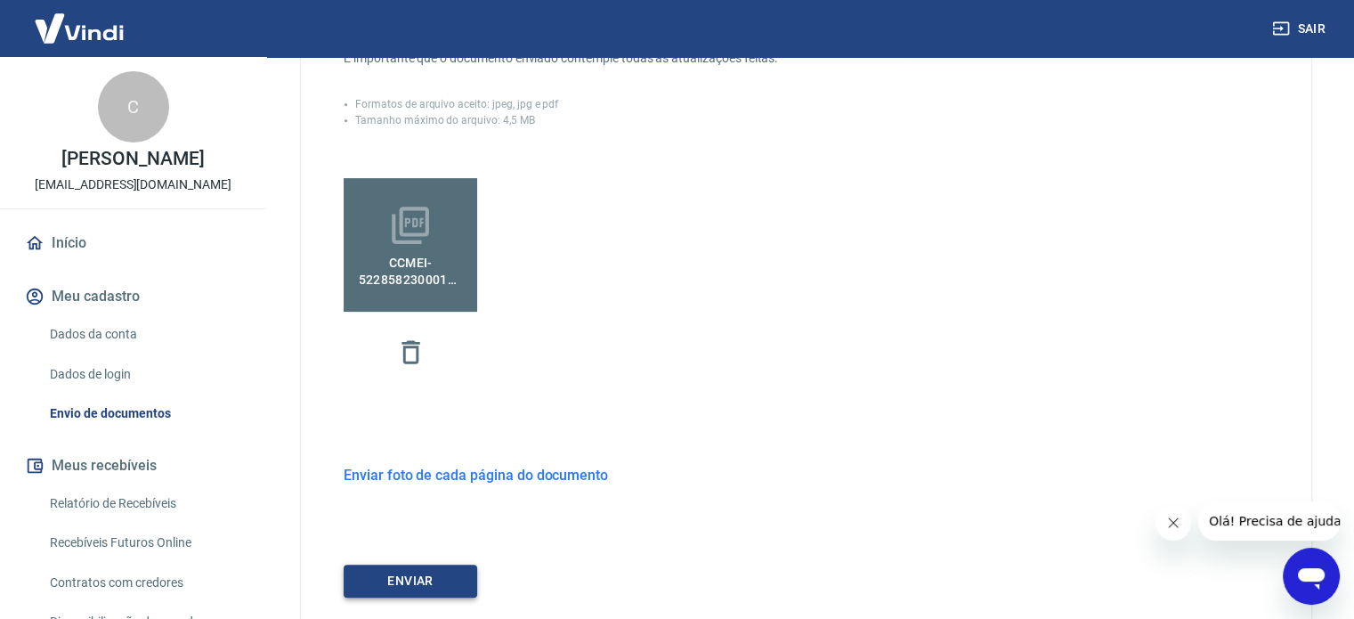
click at [445, 580] on button "ENVIAR" at bounding box center [411, 581] width 134 height 33
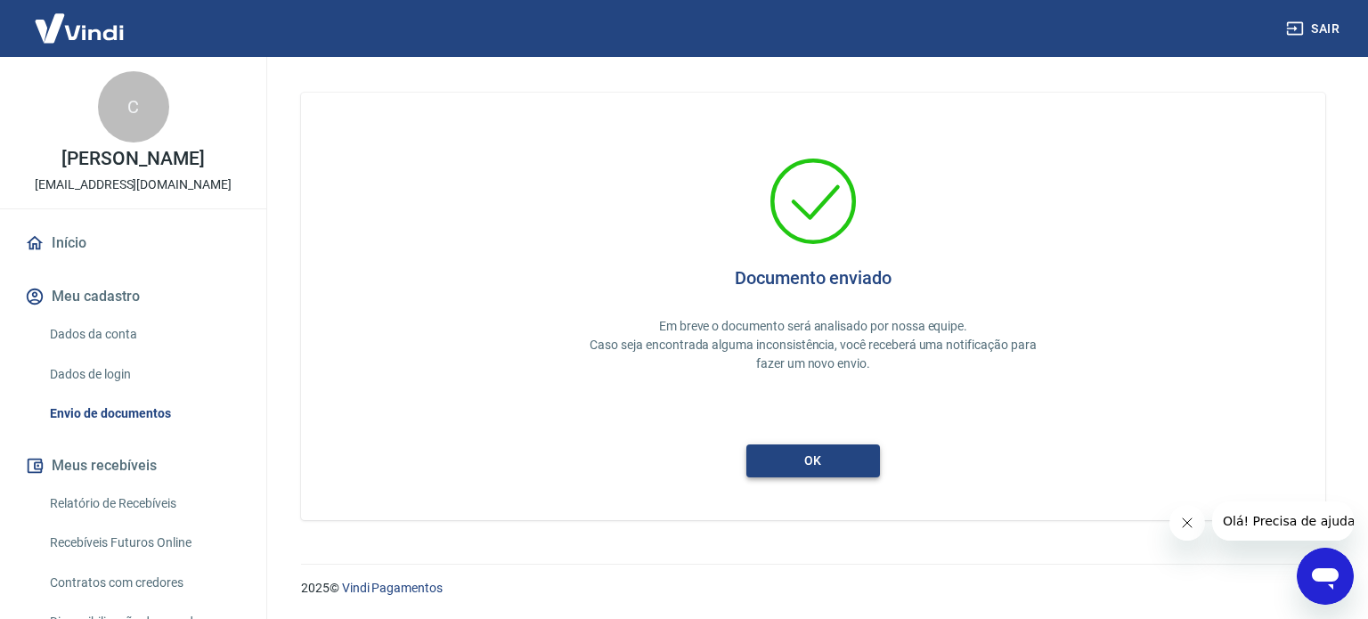
click at [833, 452] on button "ok" at bounding box center [813, 460] width 134 height 33
